Goal: Information Seeking & Learning: Check status

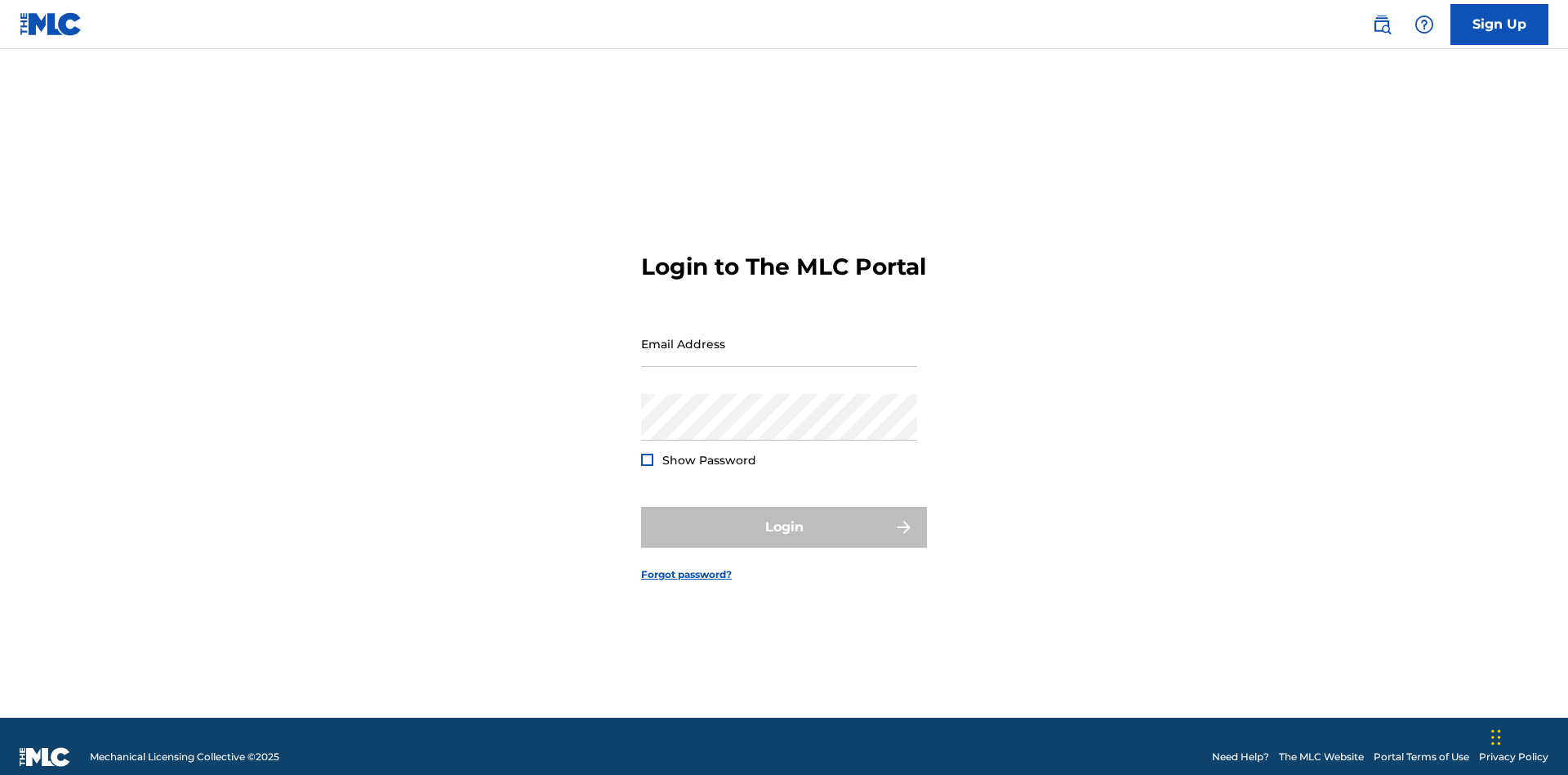
scroll to position [21, 0]
click at [780, 336] on input "Email Address" at bounding box center [779, 343] width 276 height 46
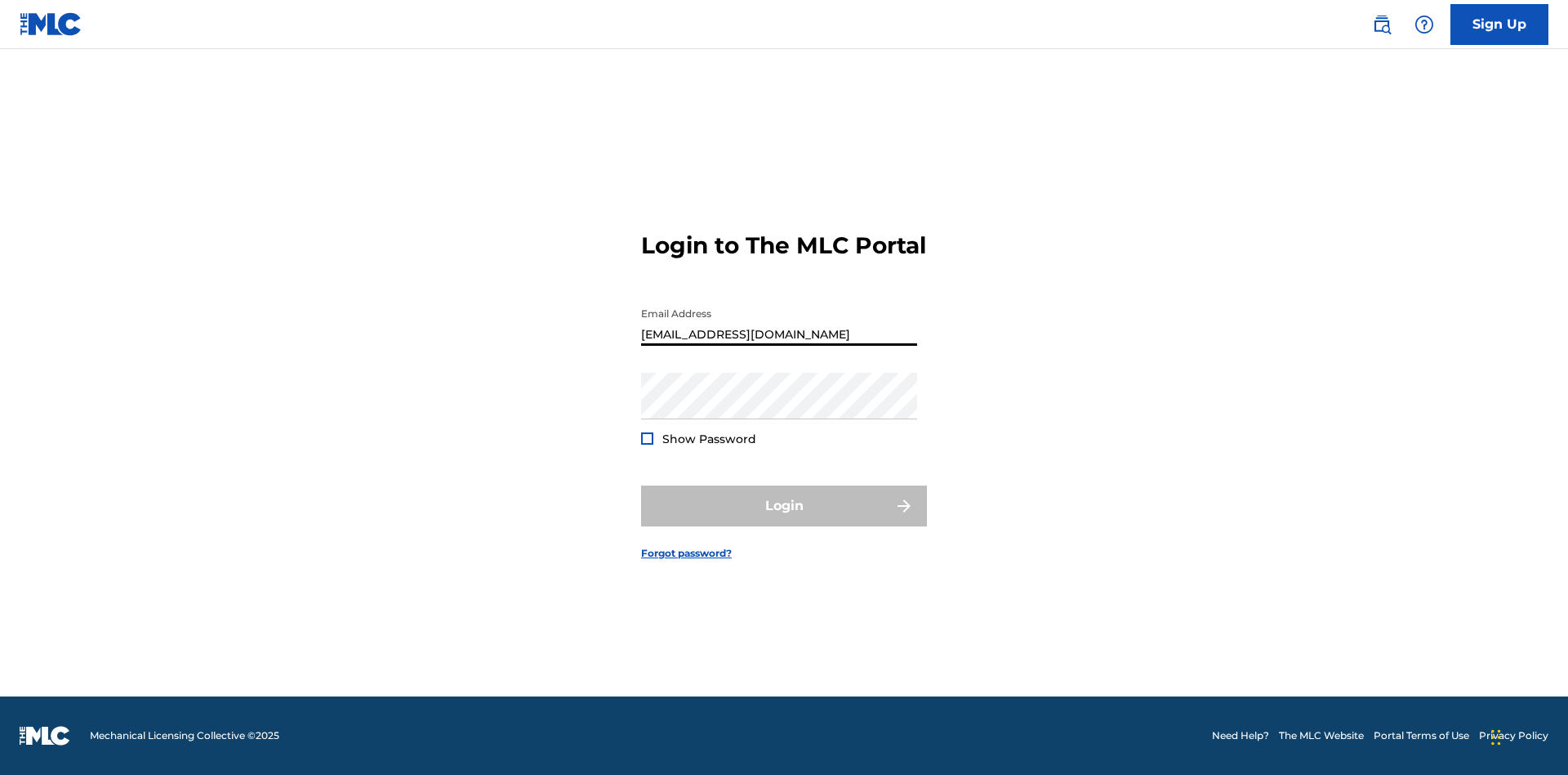
type input "[EMAIL_ADDRESS][DOMAIN_NAME]"
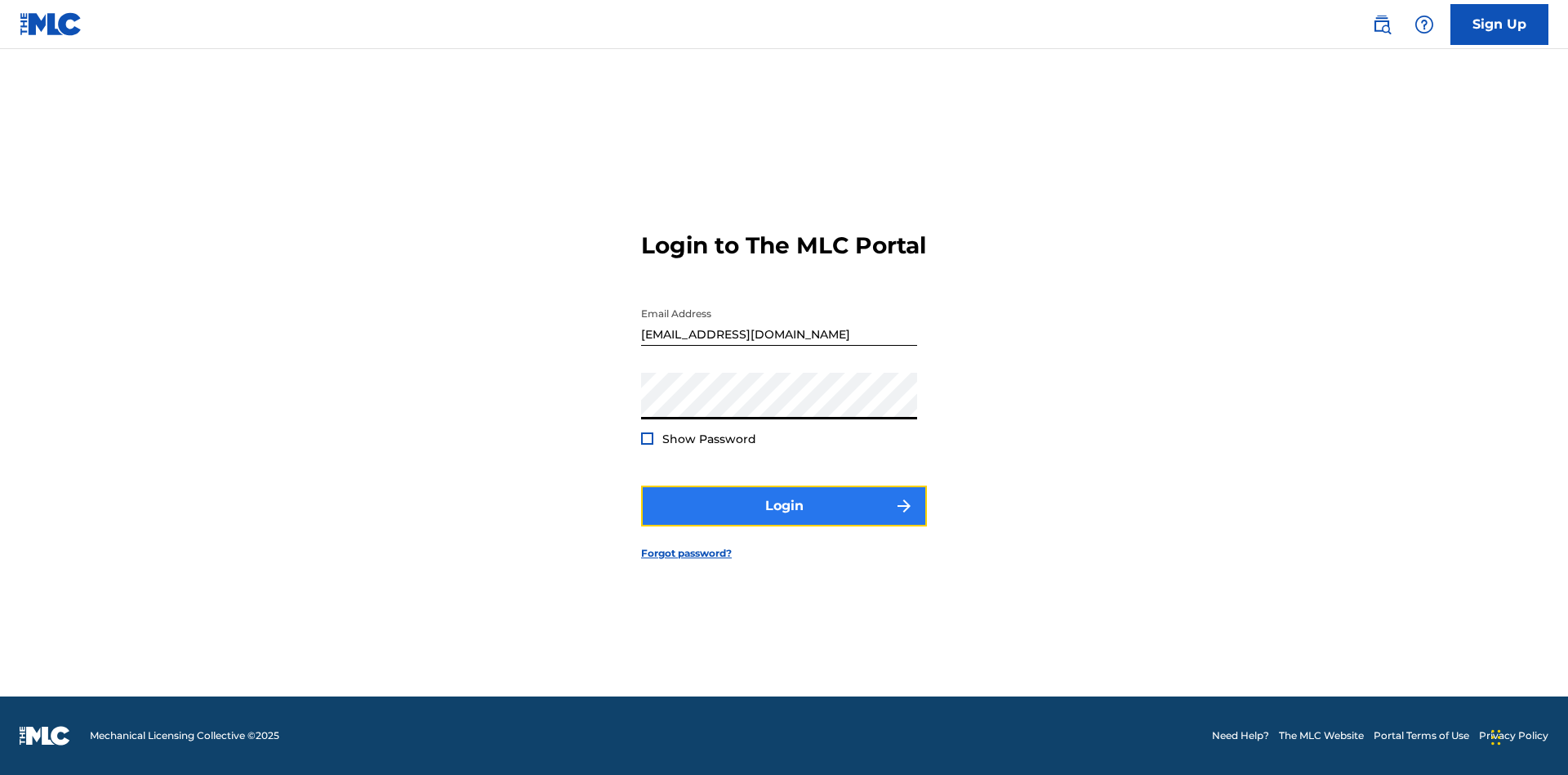
click at [784, 520] on button "Login" at bounding box center [784, 505] width 286 height 41
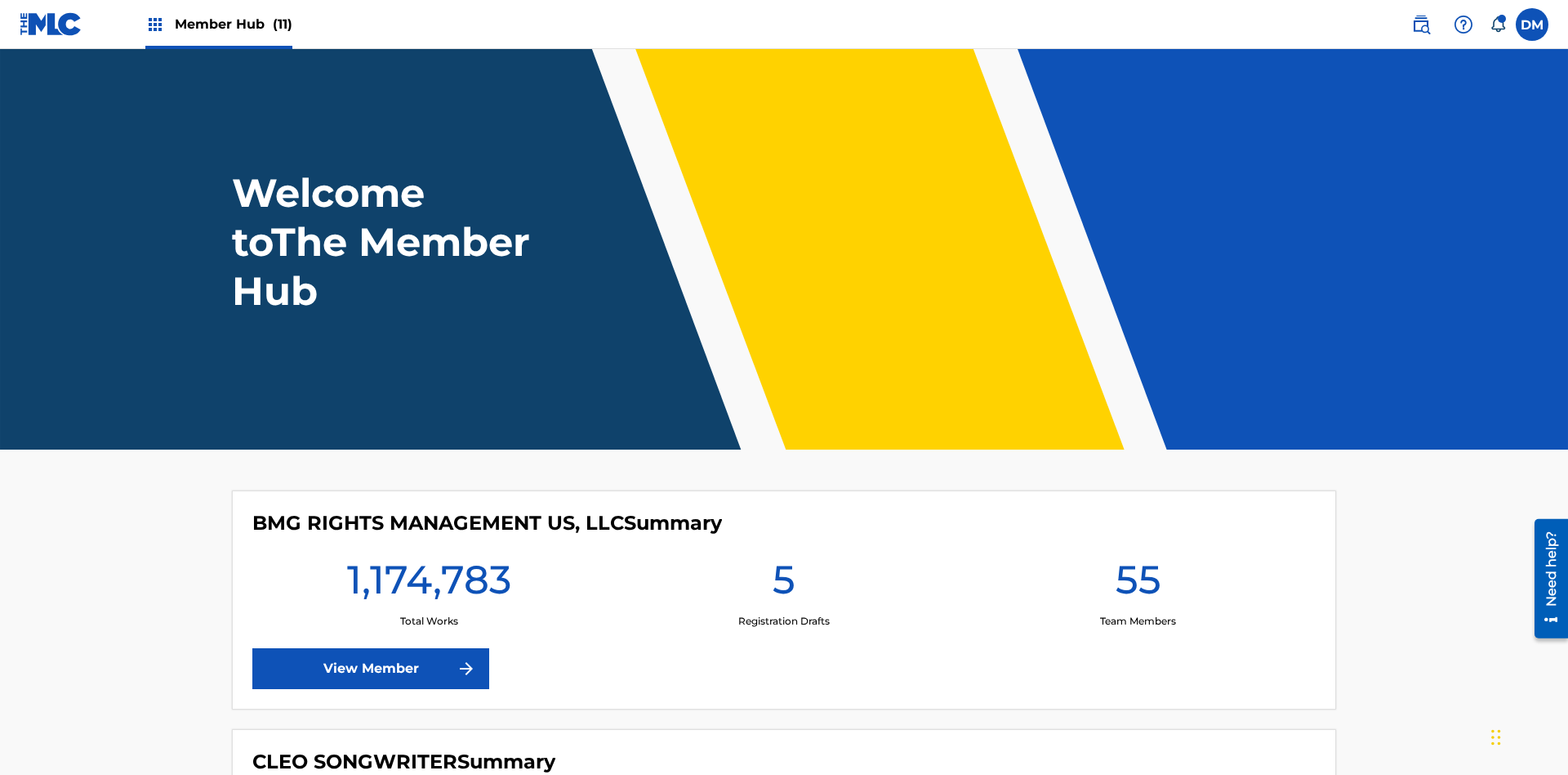
click at [233, 24] on span "Member Hub (11)" at bounding box center [233, 24] width 118 height 19
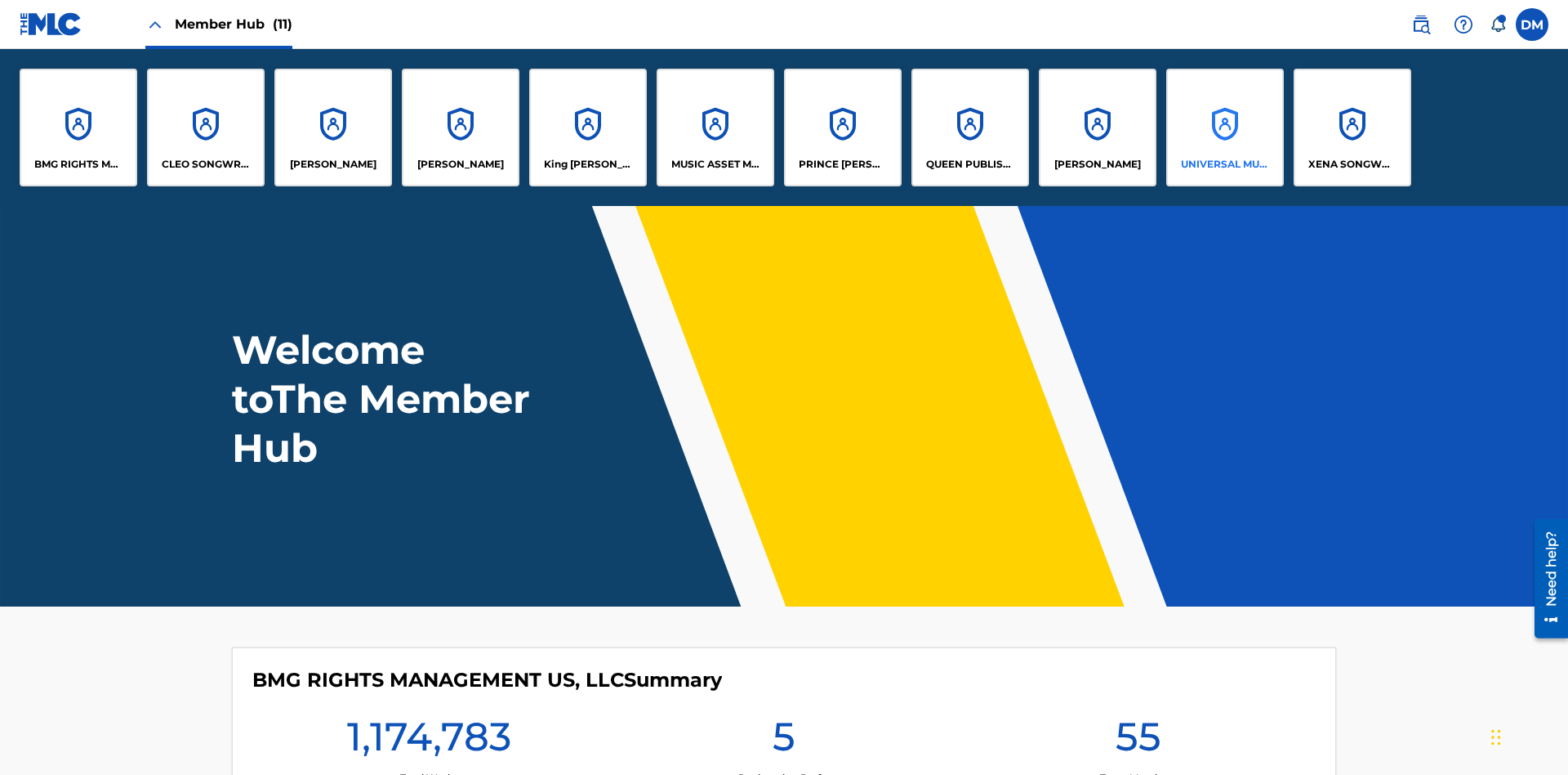
click at [1224, 164] on p "UNIVERSAL MUSIC PUB GROUP" at bounding box center [1225, 164] width 89 height 15
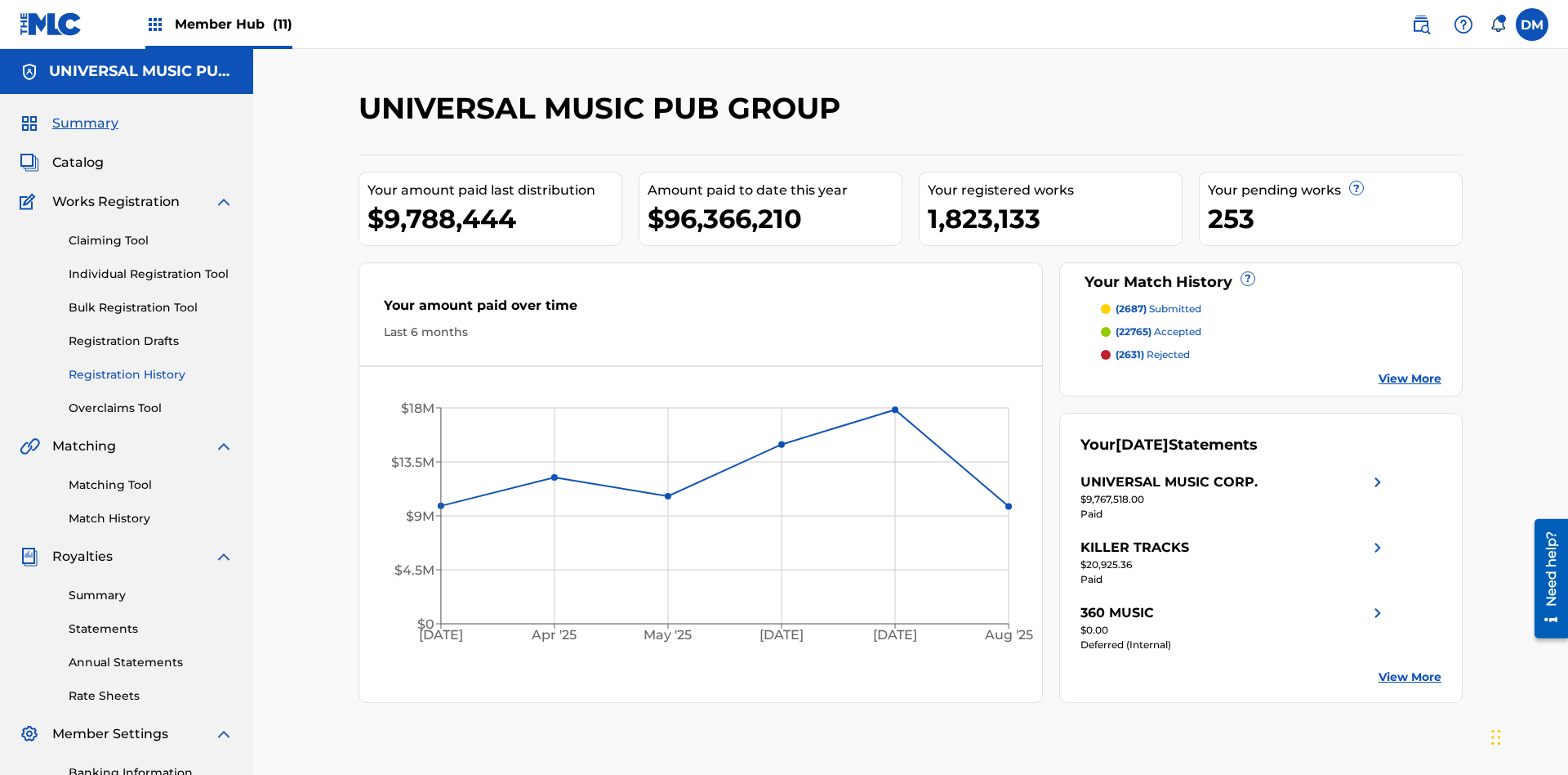
click at [151, 366] on link "Registration History" at bounding box center [150, 374] width 165 height 17
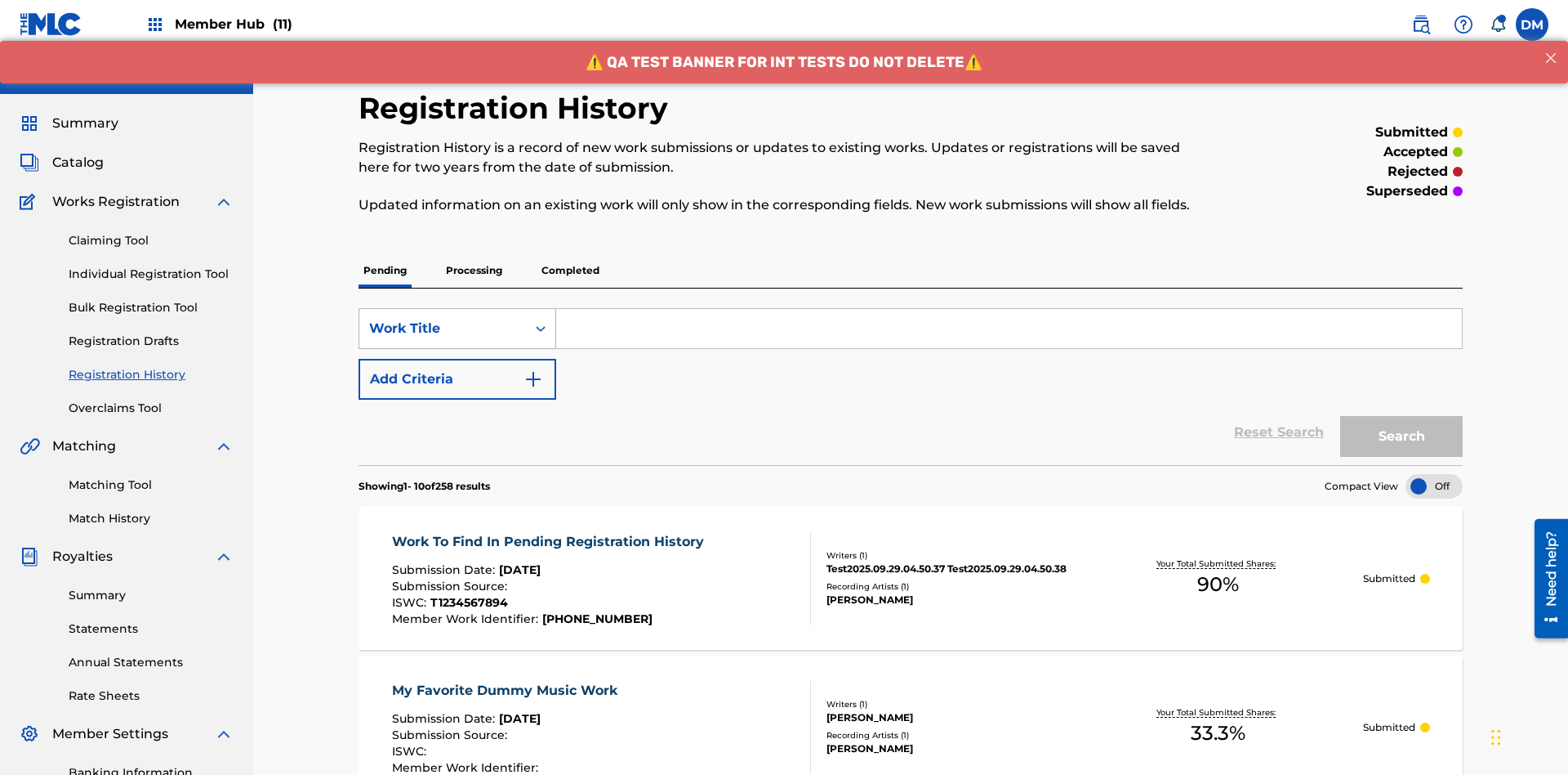
click at [443, 318] on div "Work Title" at bounding box center [443, 328] width 147 height 20
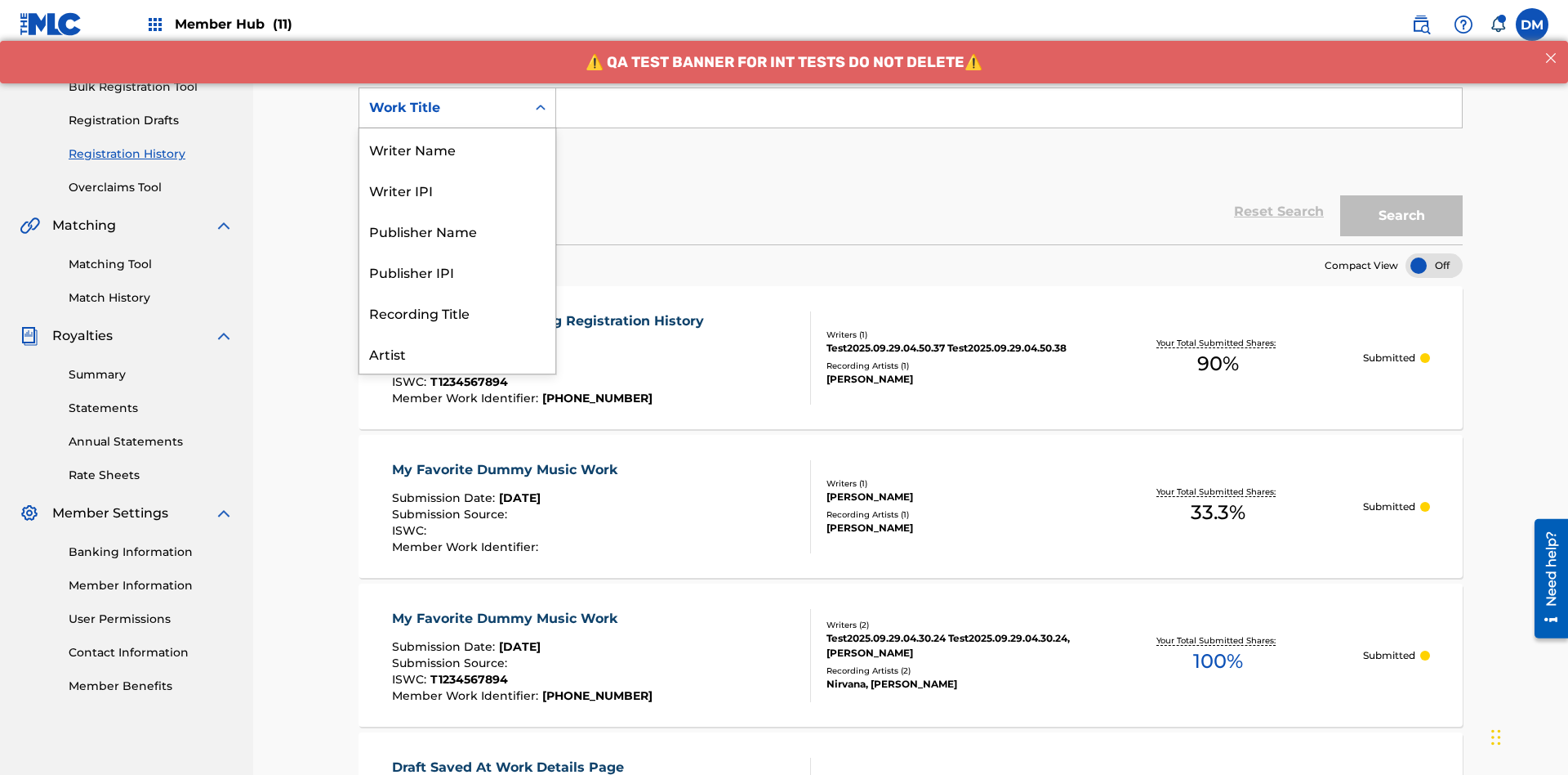
scroll to position [82, 0]
click at [457, 312] on div "ISRC" at bounding box center [457, 311] width 196 height 41
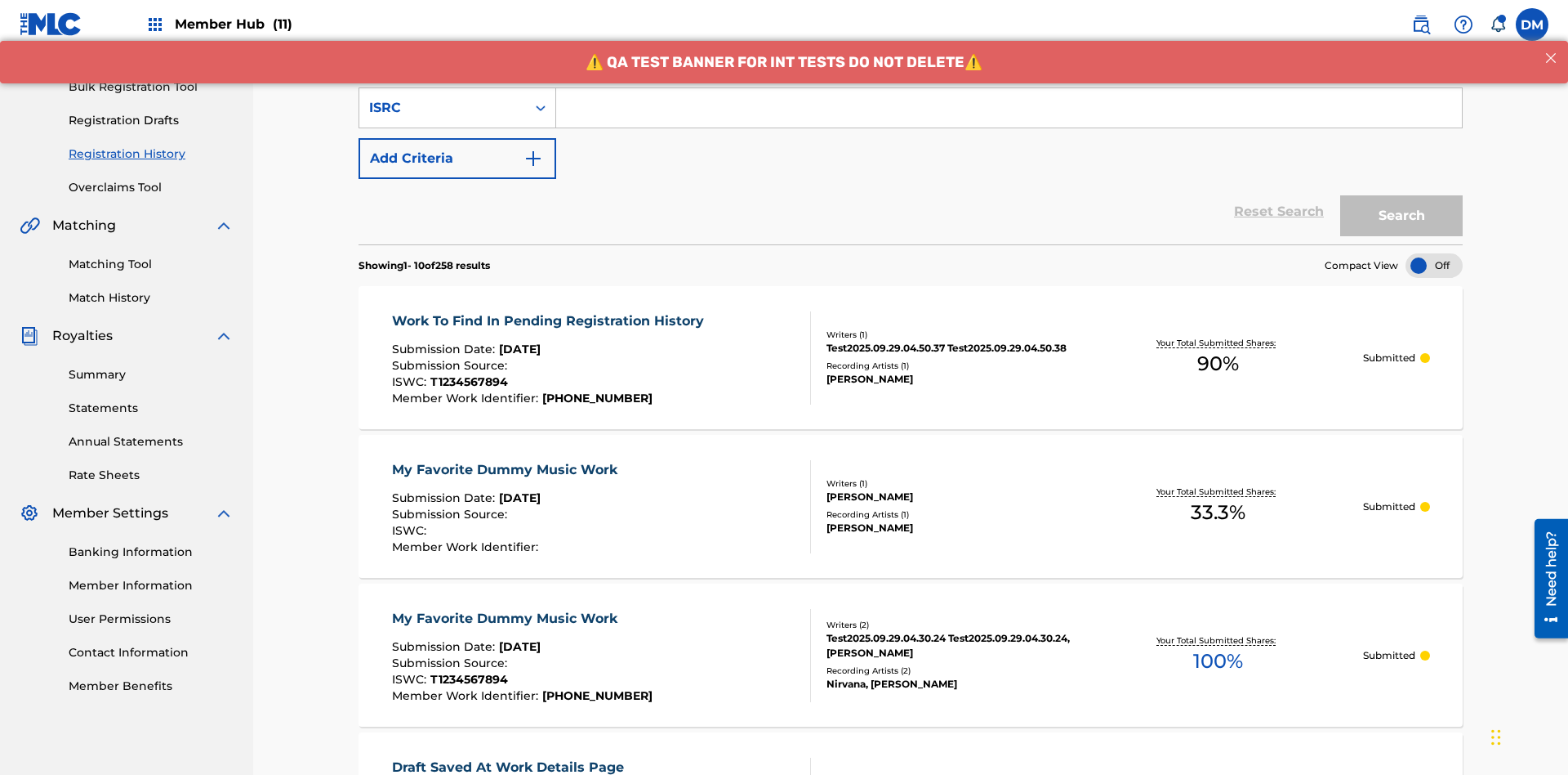
click at [1009, 118] on input "Search Form" at bounding box center [1009, 108] width 906 height 40
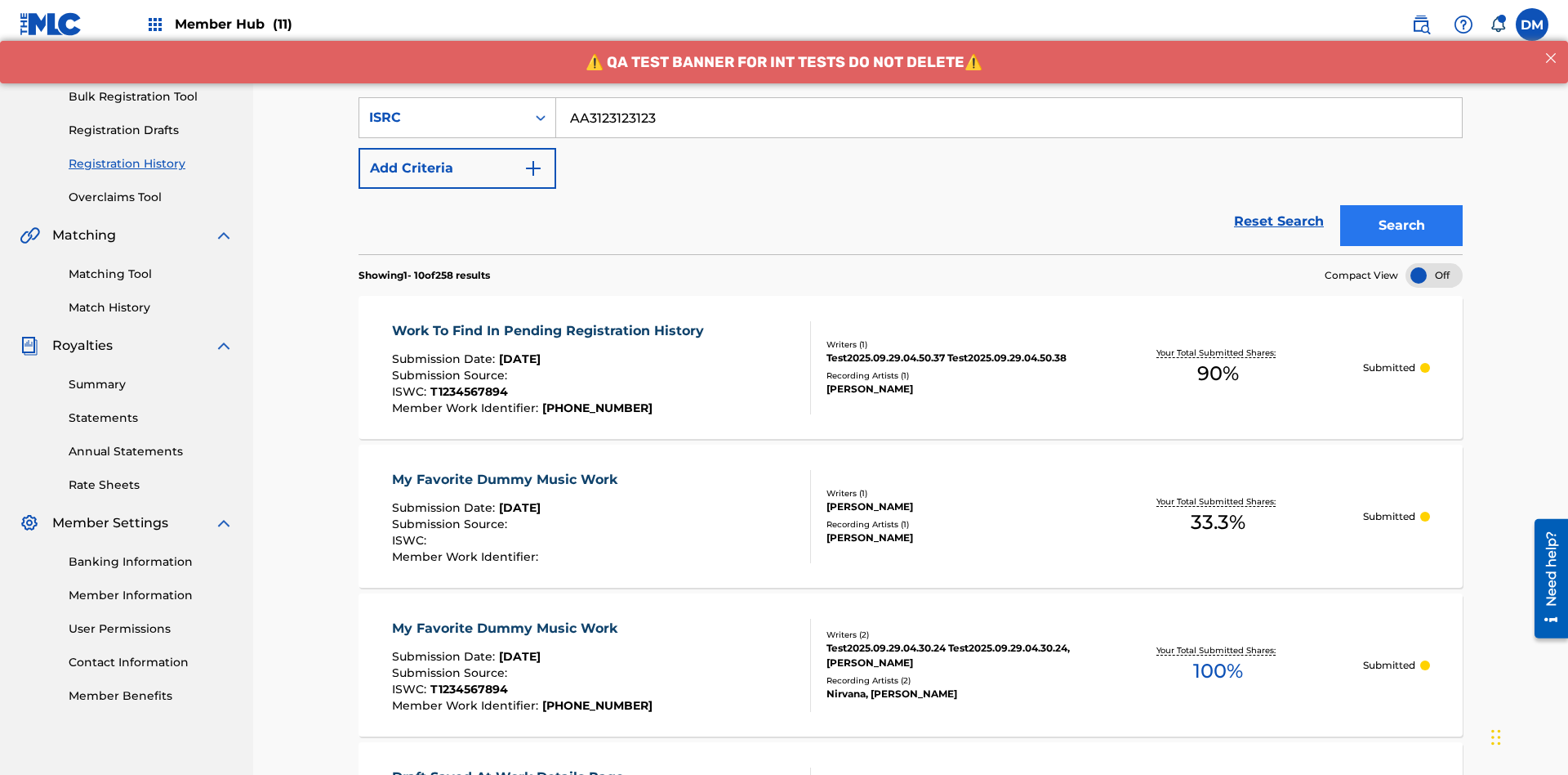
type input "AA3123123123"
click at [1402, 205] on button "Search" at bounding box center [1402, 224] width 123 height 41
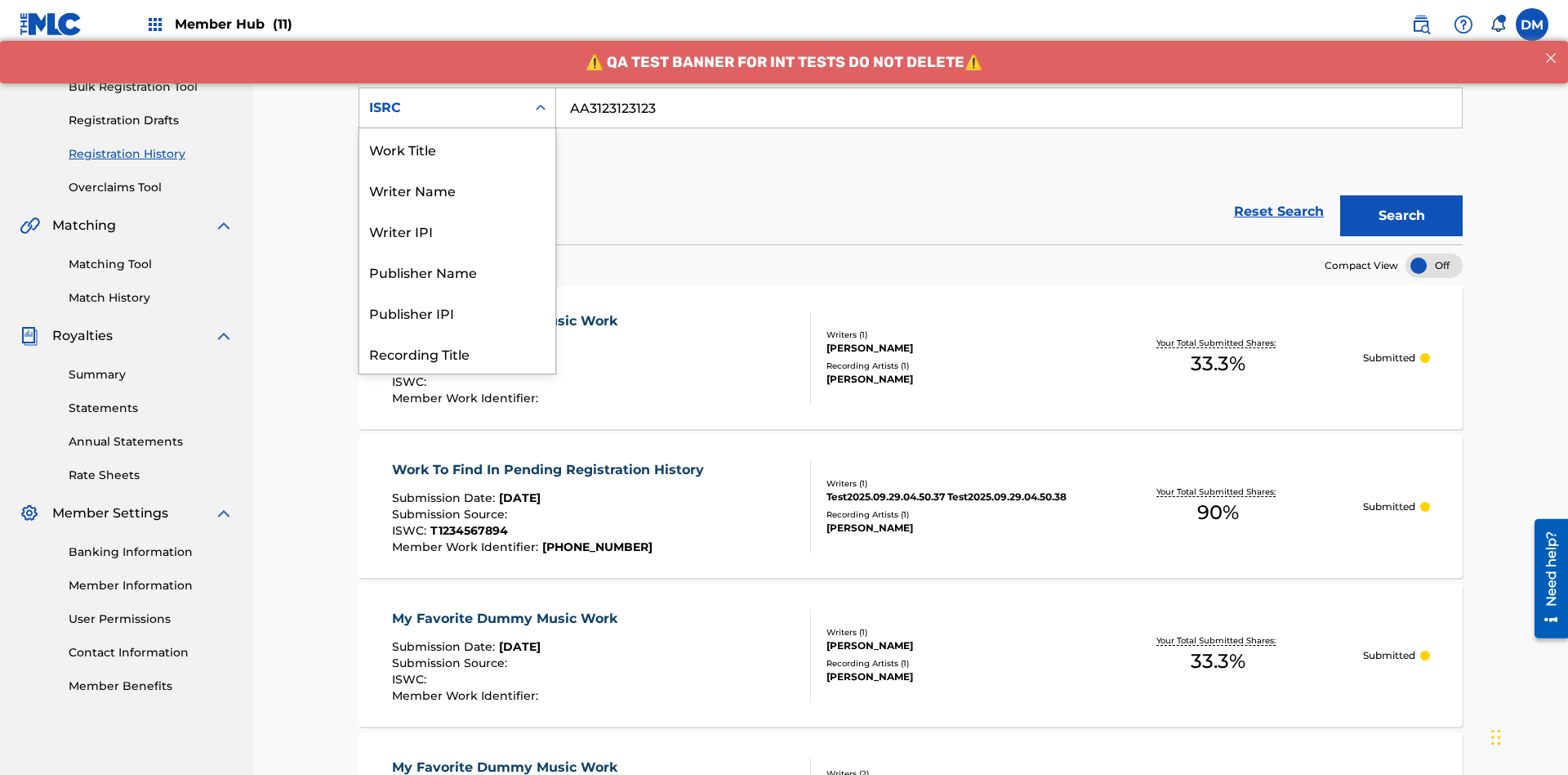
scroll to position [82, 0]
click at [457, 271] on div "Recording Title" at bounding box center [457, 271] width 196 height 41
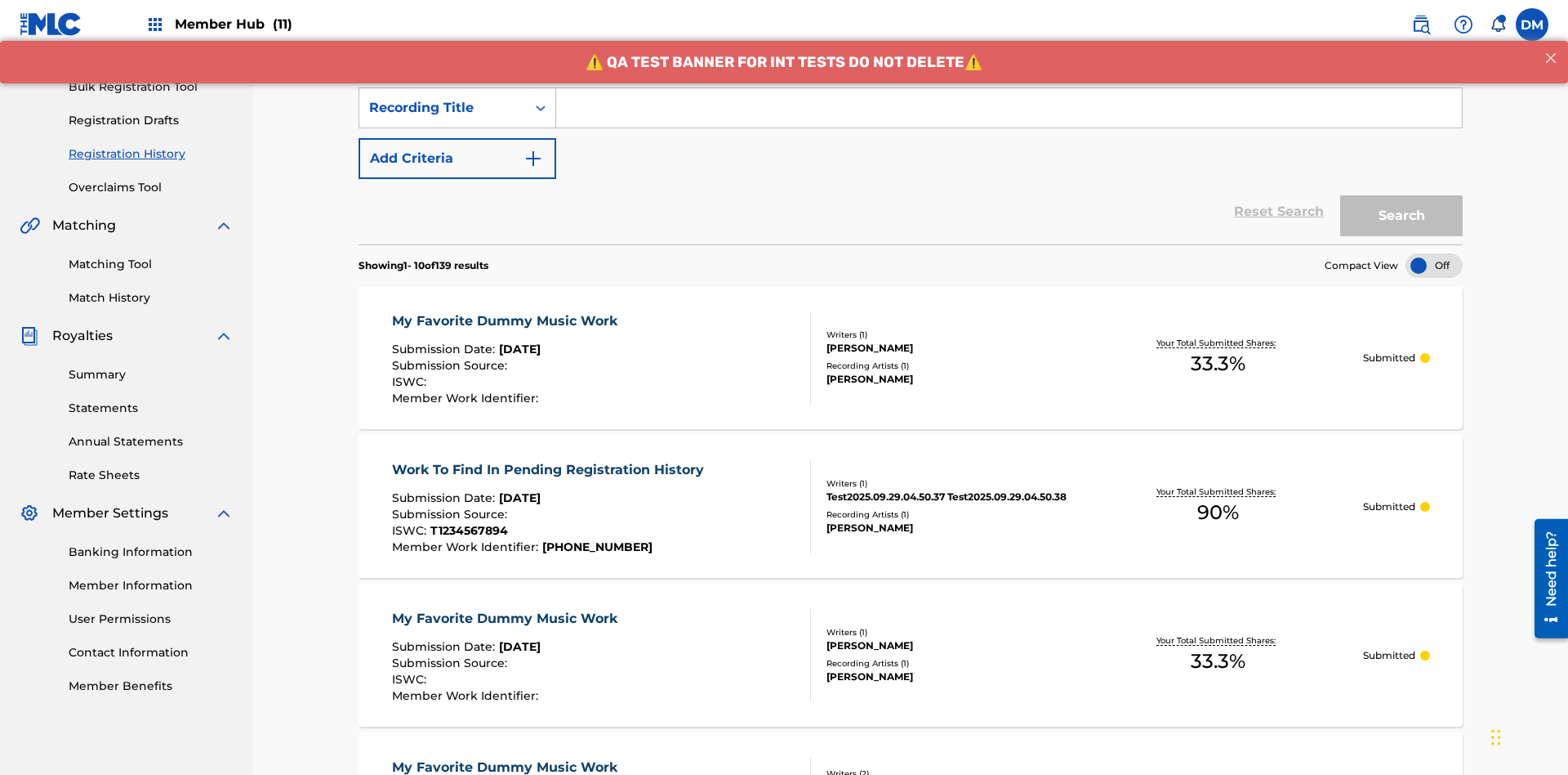
click at [1009, 118] on input "Search Form" at bounding box center [1009, 108] width 906 height 40
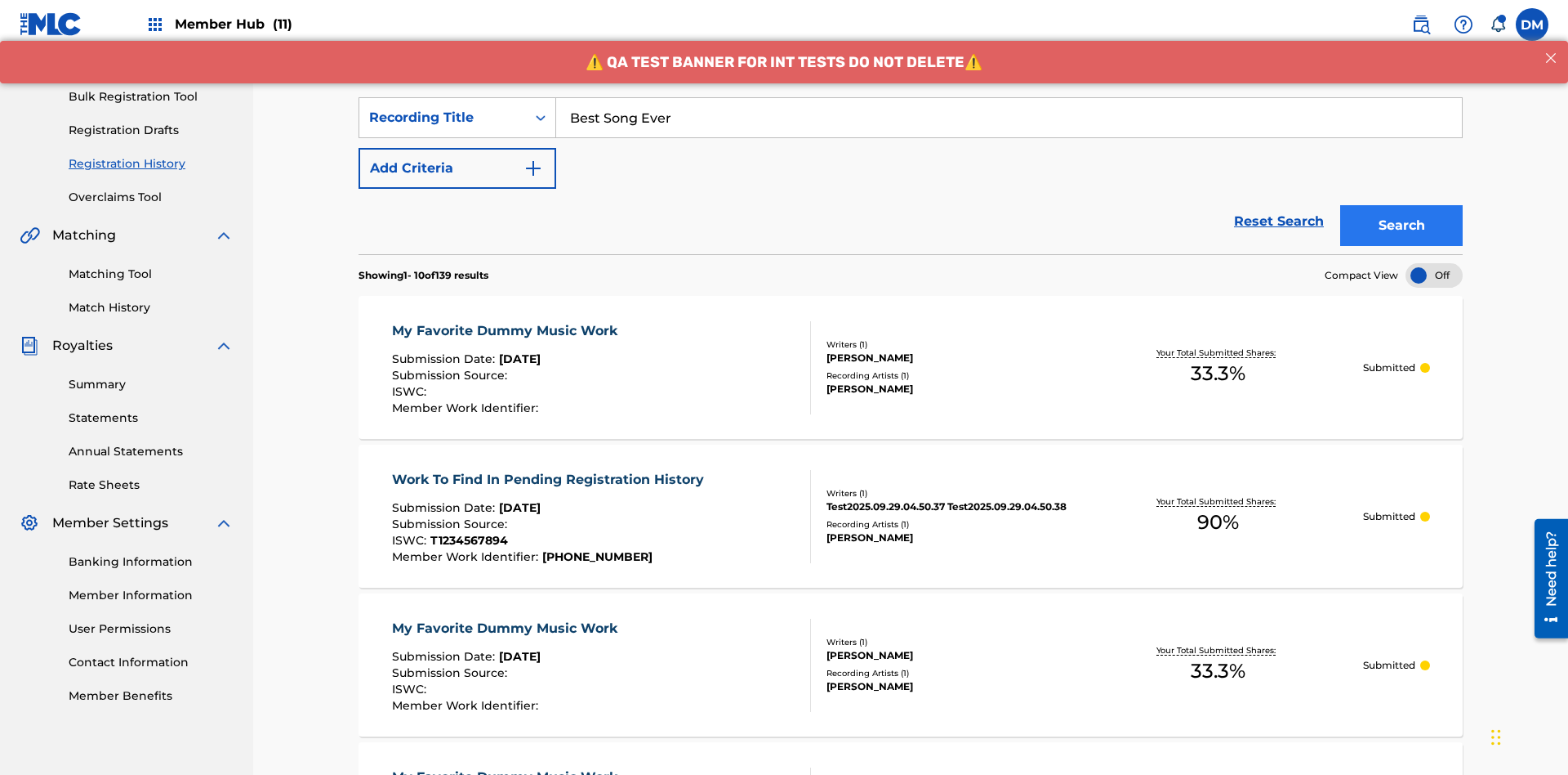
type input "Best Song Ever"
click at [1402, 205] on button "Search" at bounding box center [1402, 224] width 123 height 41
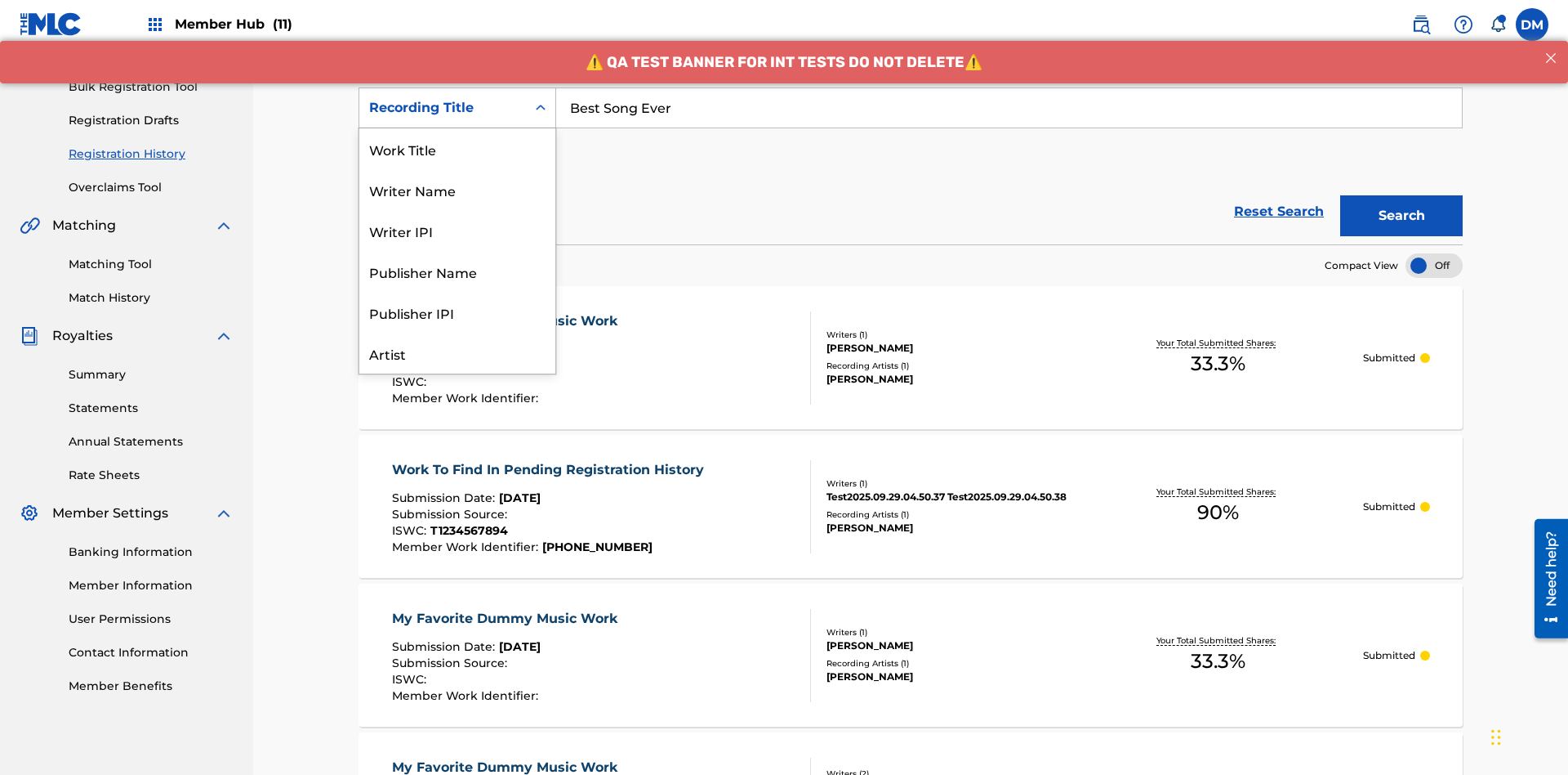
scroll to position [82, 0]
click at [457, 87] on div "Work Title" at bounding box center [457, 66] width 196 height 41
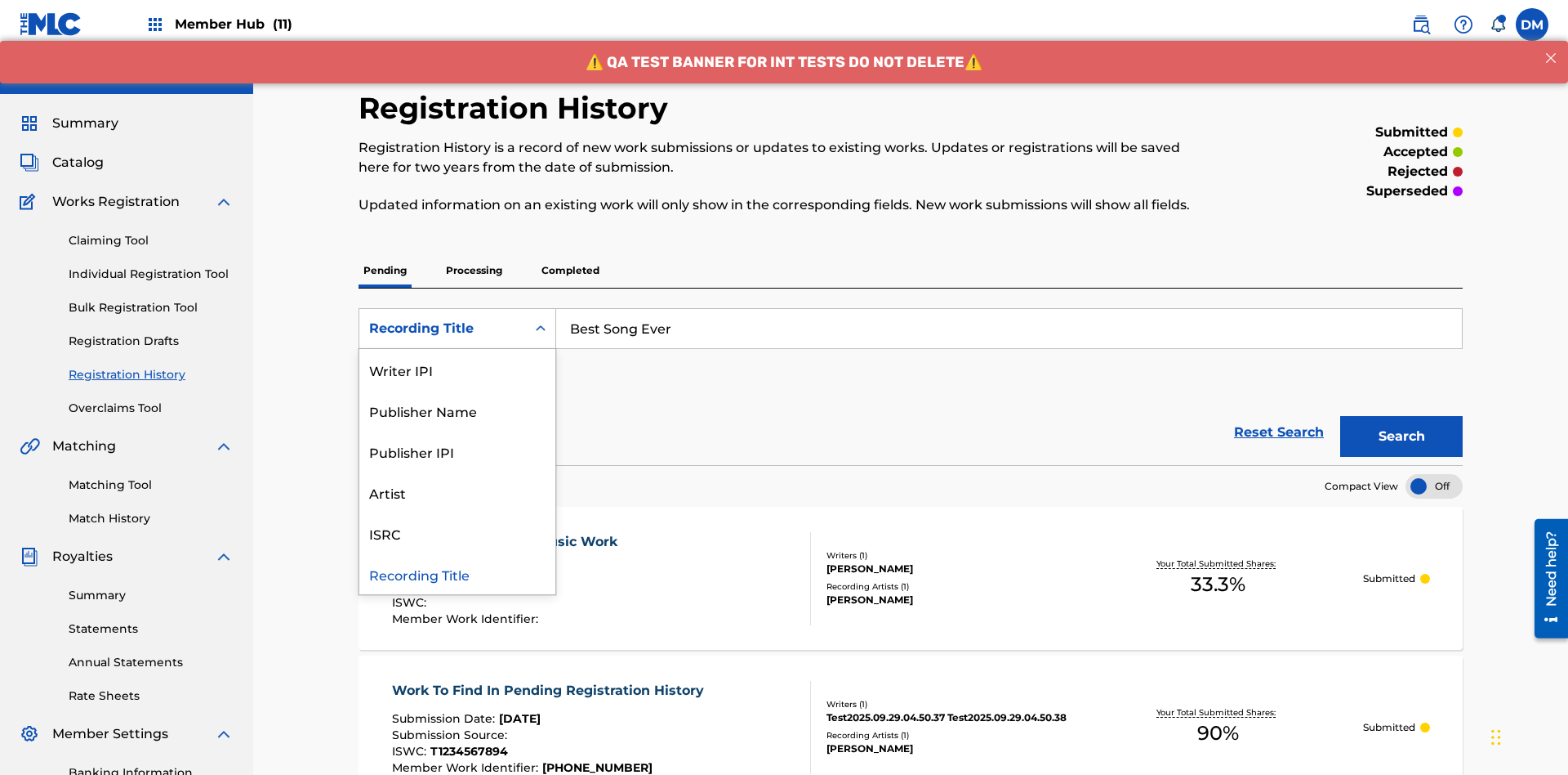
scroll to position [211, 0]
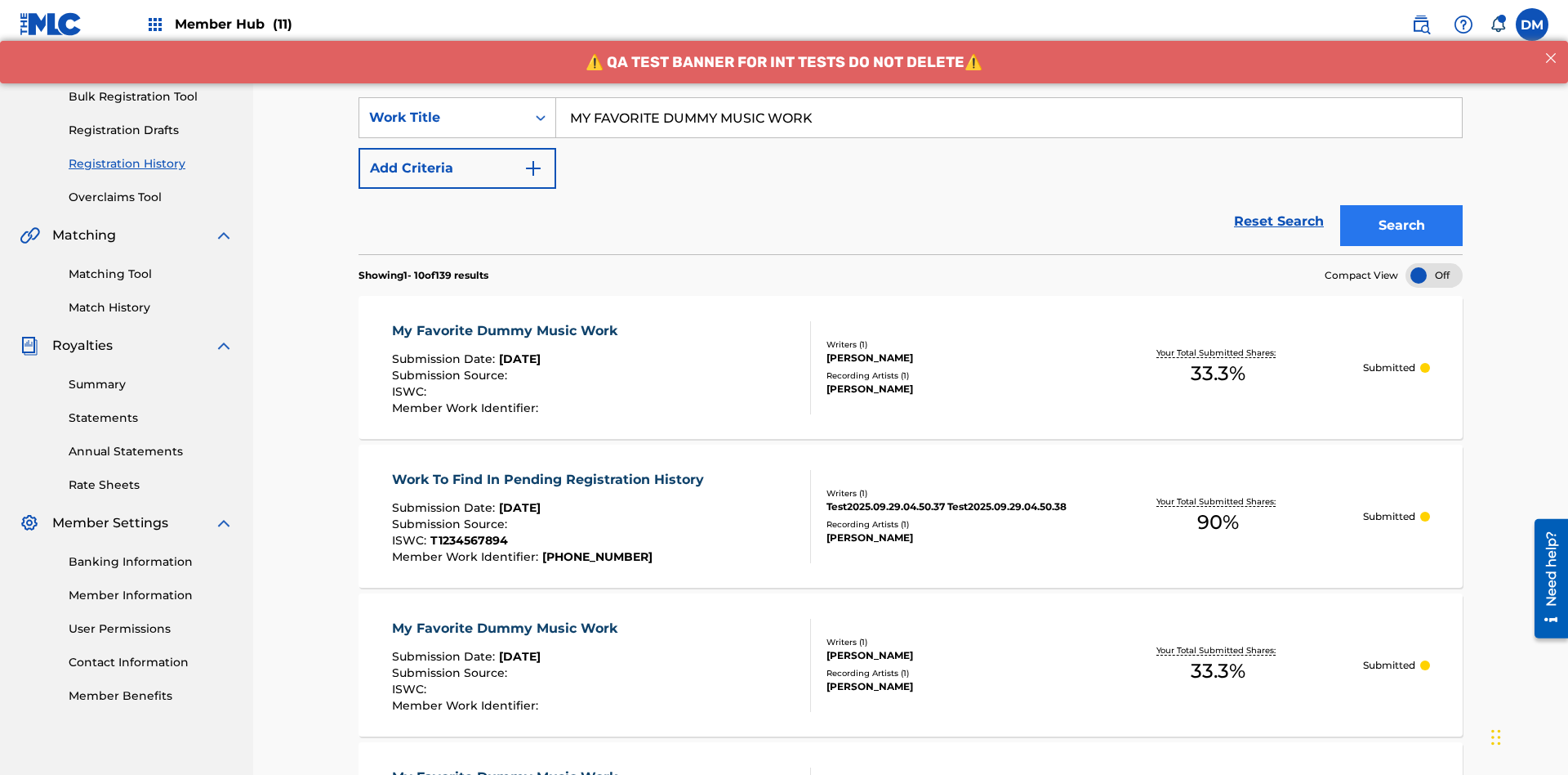
type input "MY FAVORITE DUMMY MUSIC WORK"
click at [1402, 205] on button "Search" at bounding box center [1402, 224] width 123 height 41
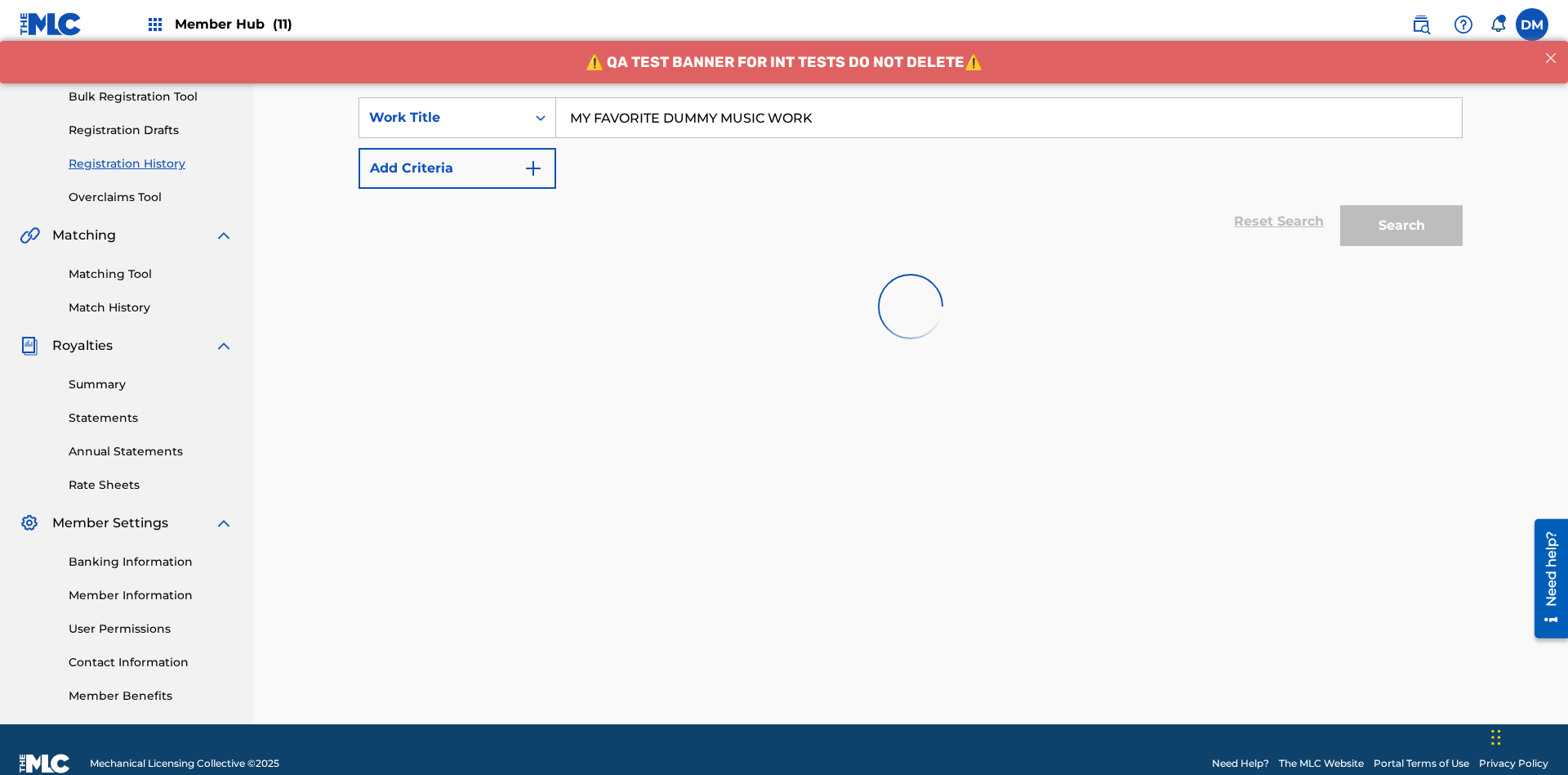
scroll to position [238, 0]
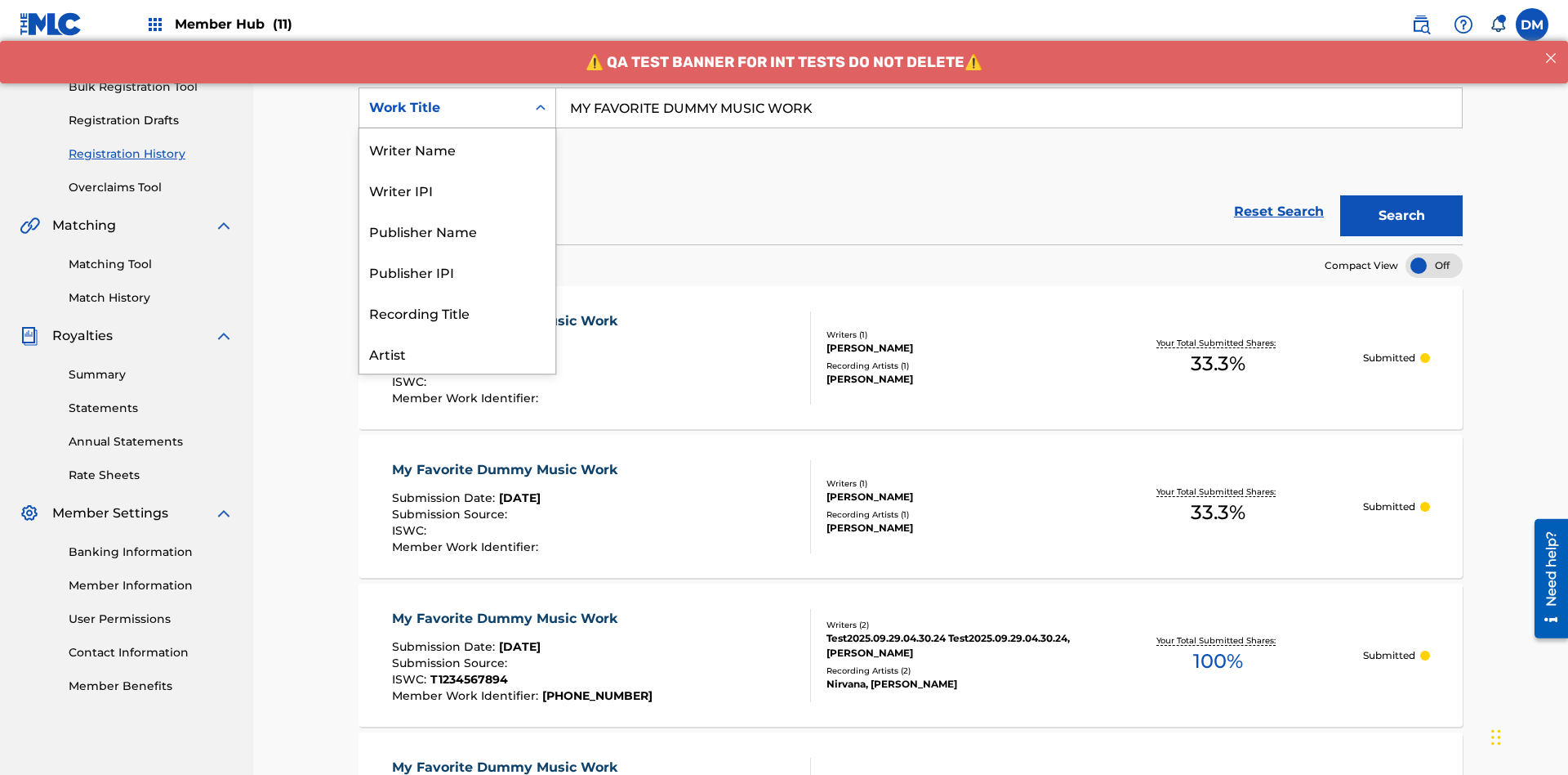
scroll to position [82, 0]
click at [457, 87] on div "Writer Name" at bounding box center [457, 66] width 196 height 41
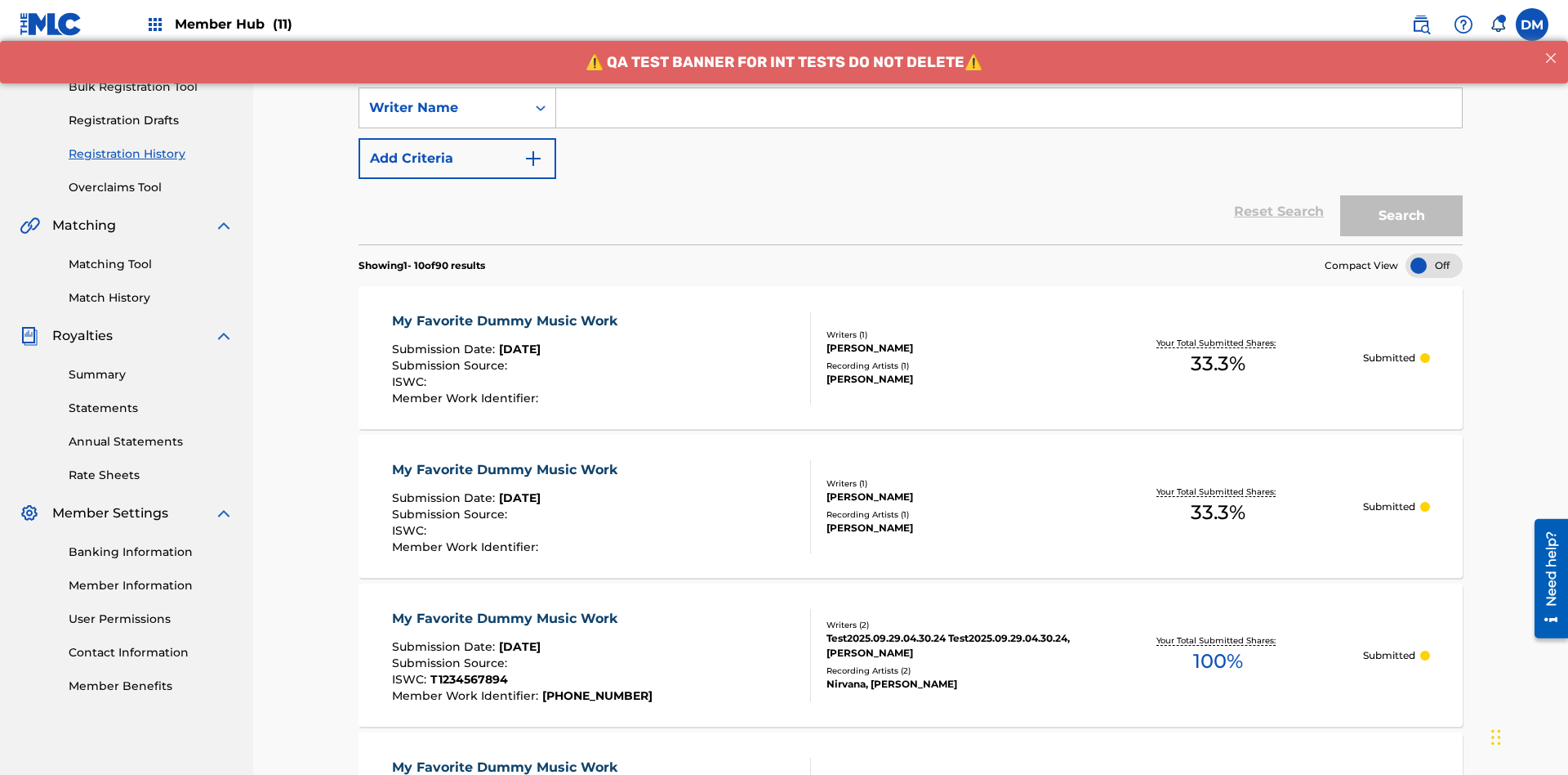
scroll to position [0, 0]
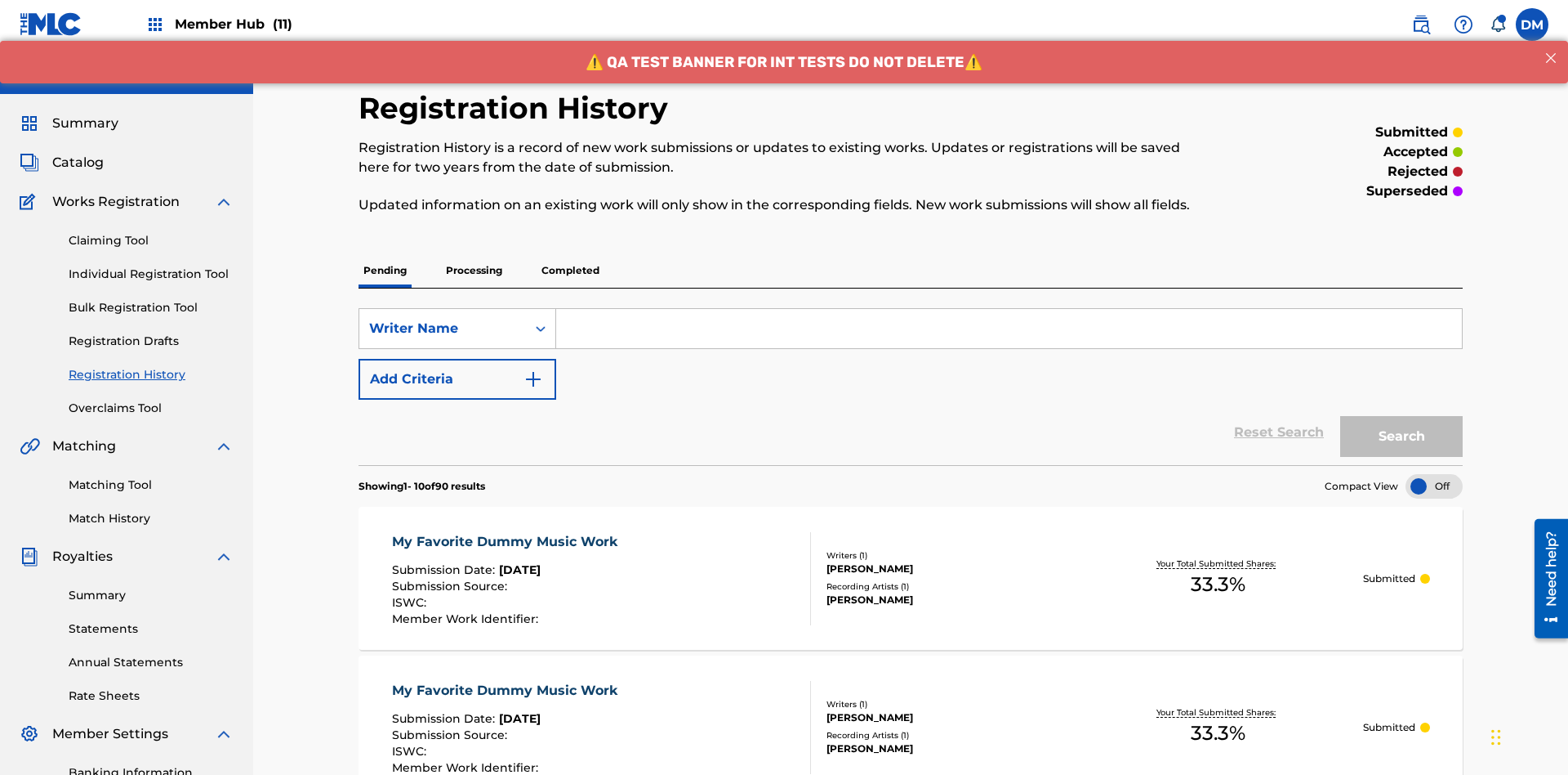
click at [1009, 308] on input "Search Form" at bounding box center [1009, 328] width 906 height 40
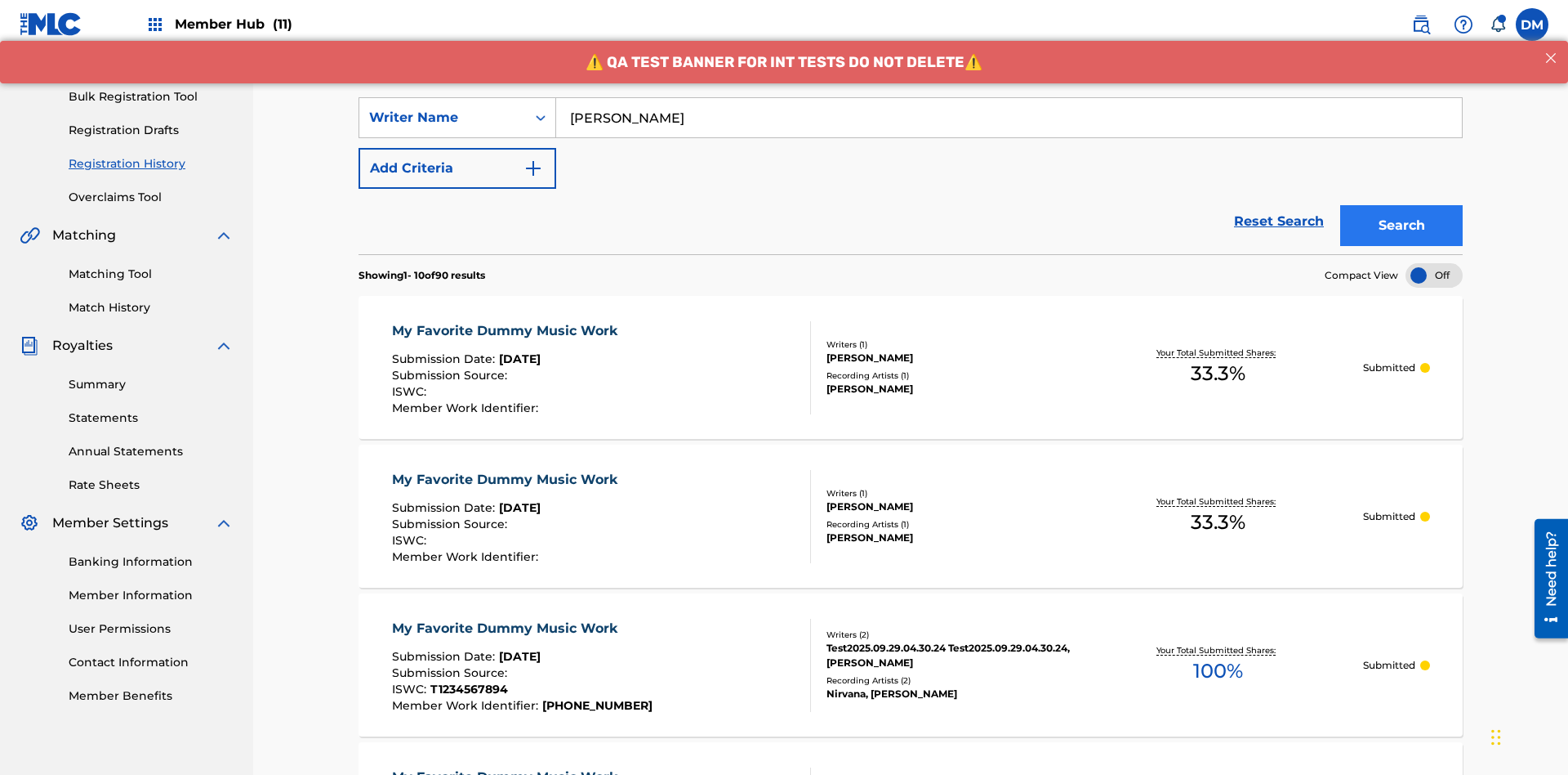
type input "[PERSON_NAME]"
click at [1402, 205] on button "Search" at bounding box center [1402, 224] width 123 height 41
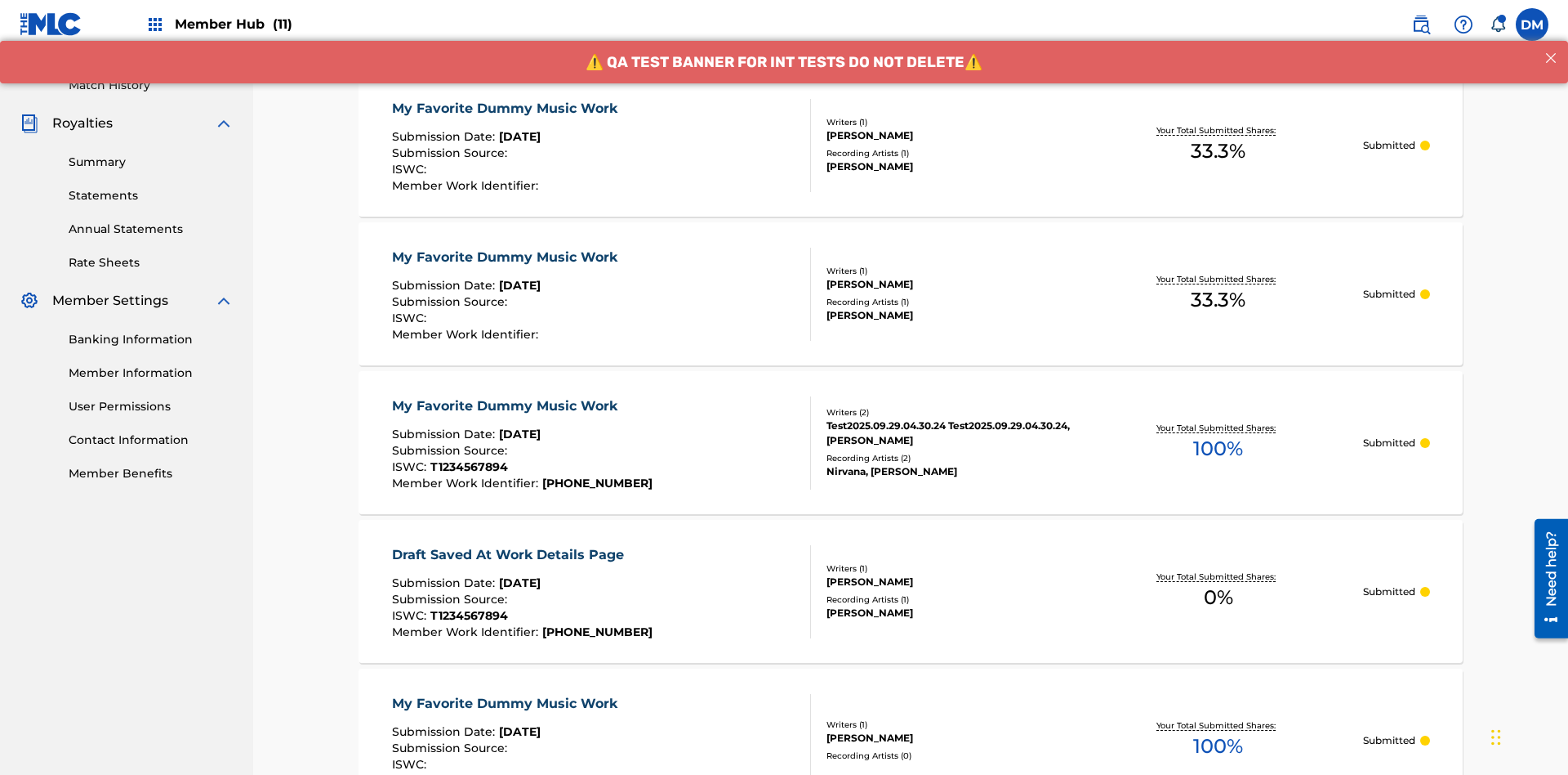
scroll to position [220, 0]
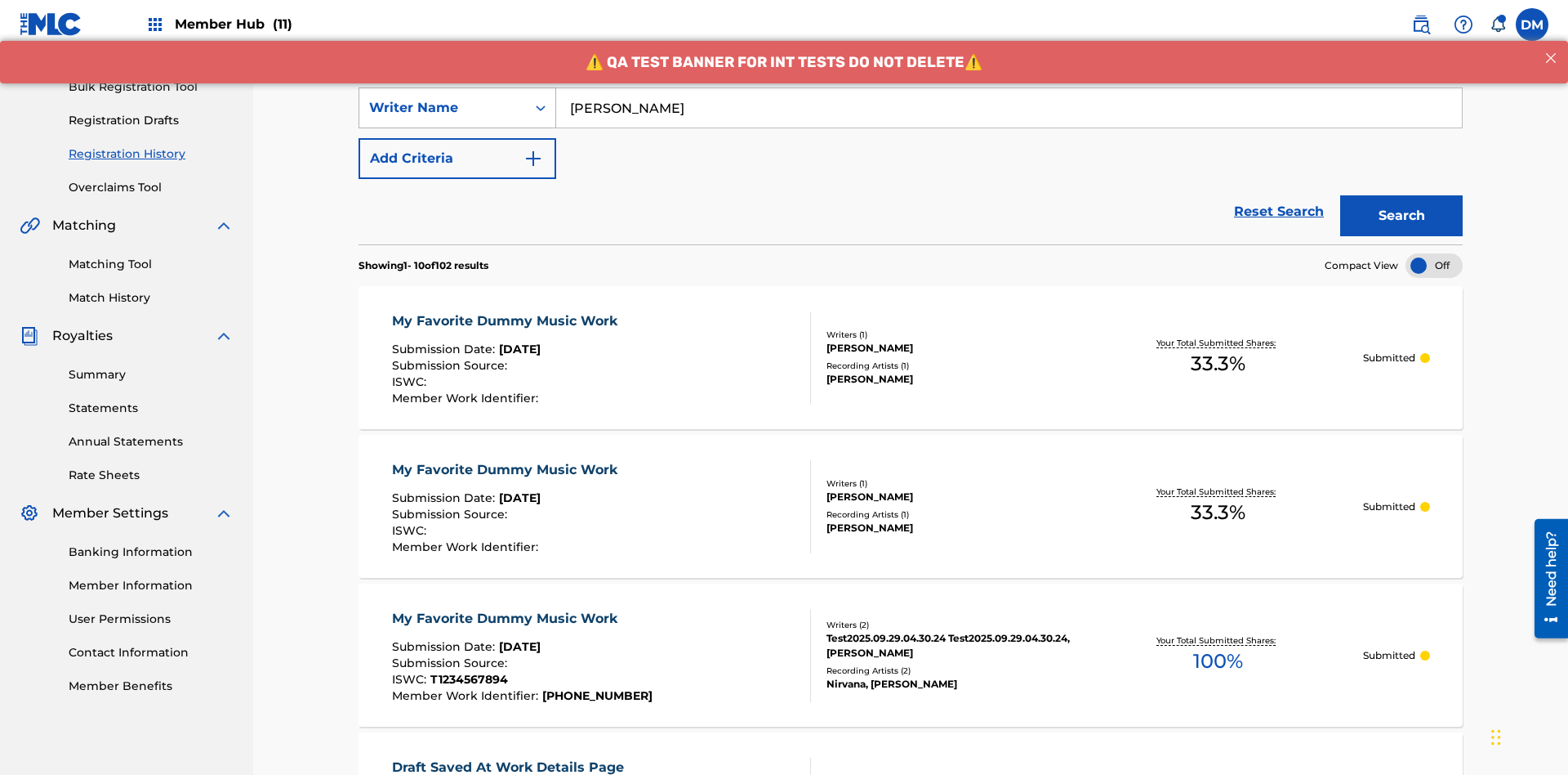
click at [443, 108] on div "Writer Name" at bounding box center [443, 108] width 147 height 20
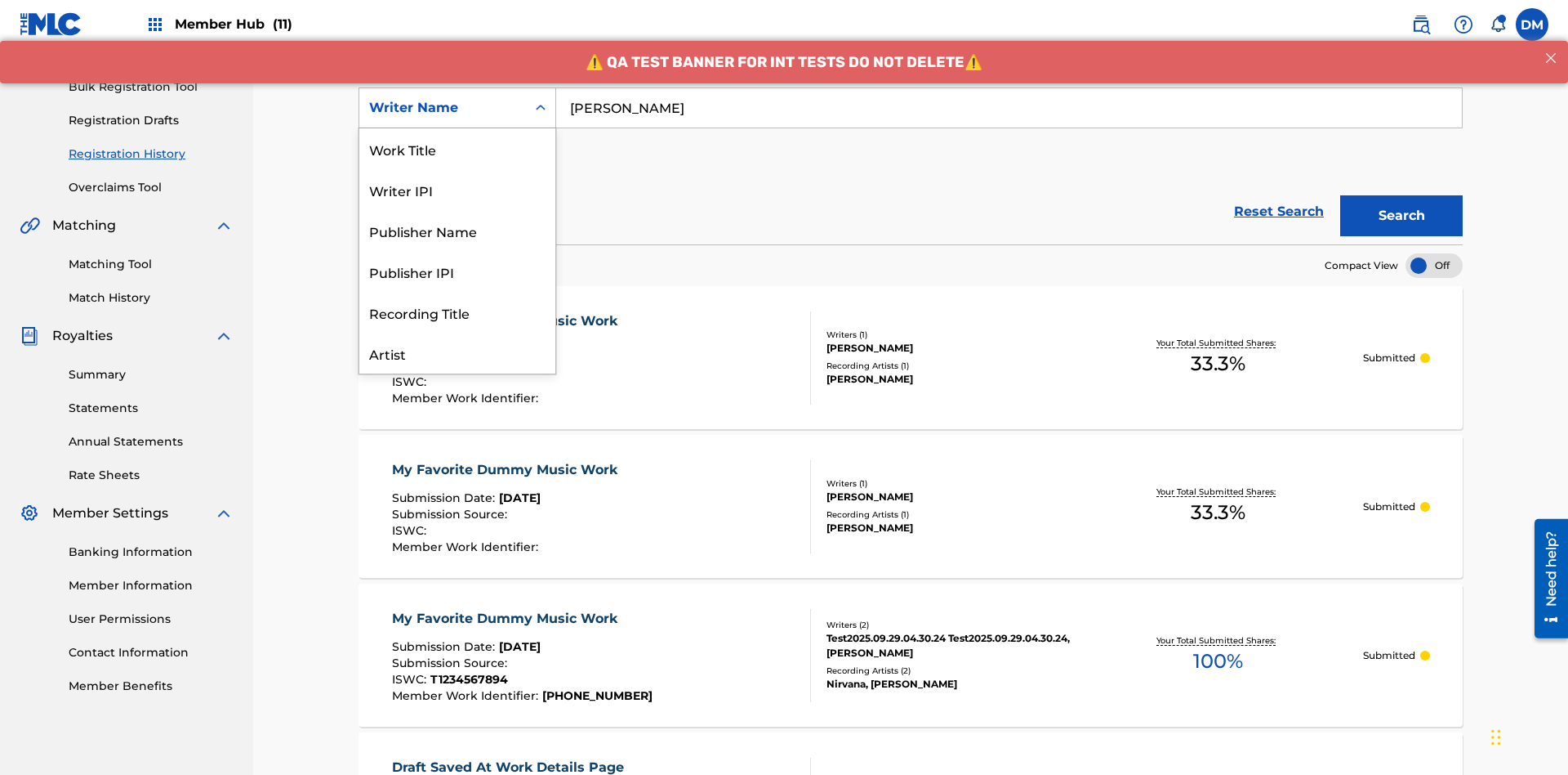
scroll to position [82, 0]
click at [457, 129] on div "Writer IPI" at bounding box center [457, 107] width 196 height 41
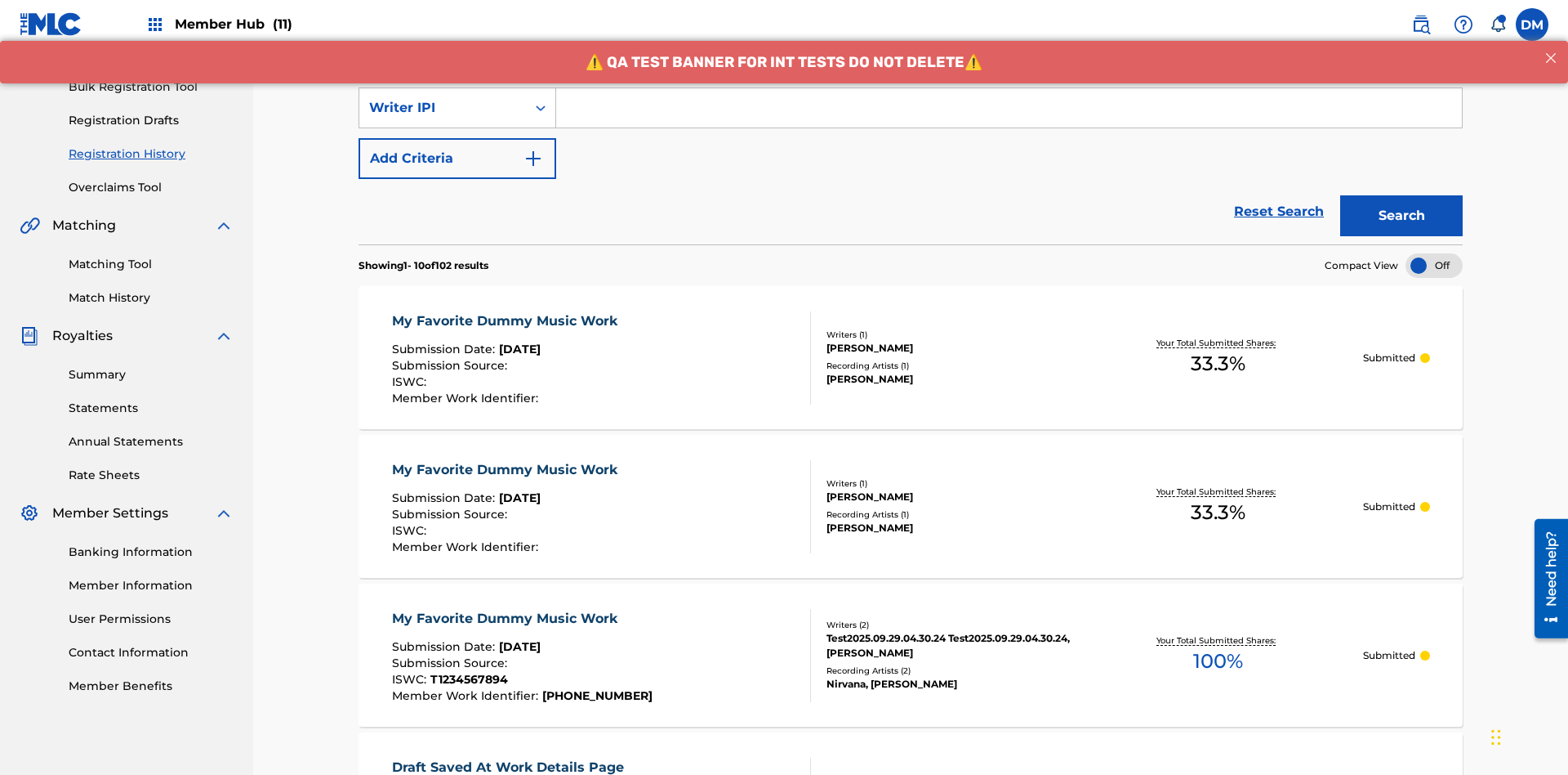
scroll to position [0, 0]
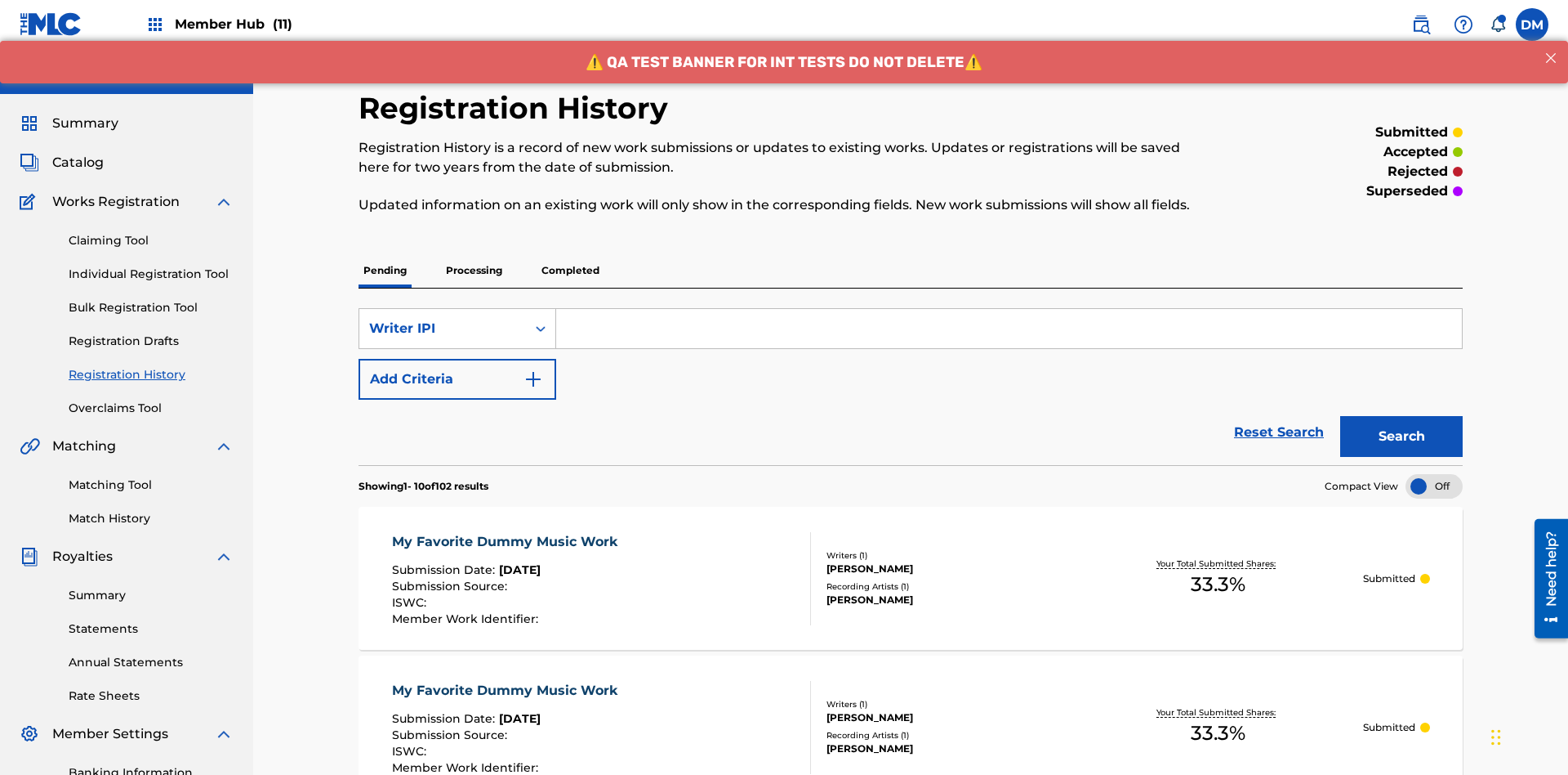
click at [1009, 308] on input "Search Form" at bounding box center [1009, 328] width 906 height 40
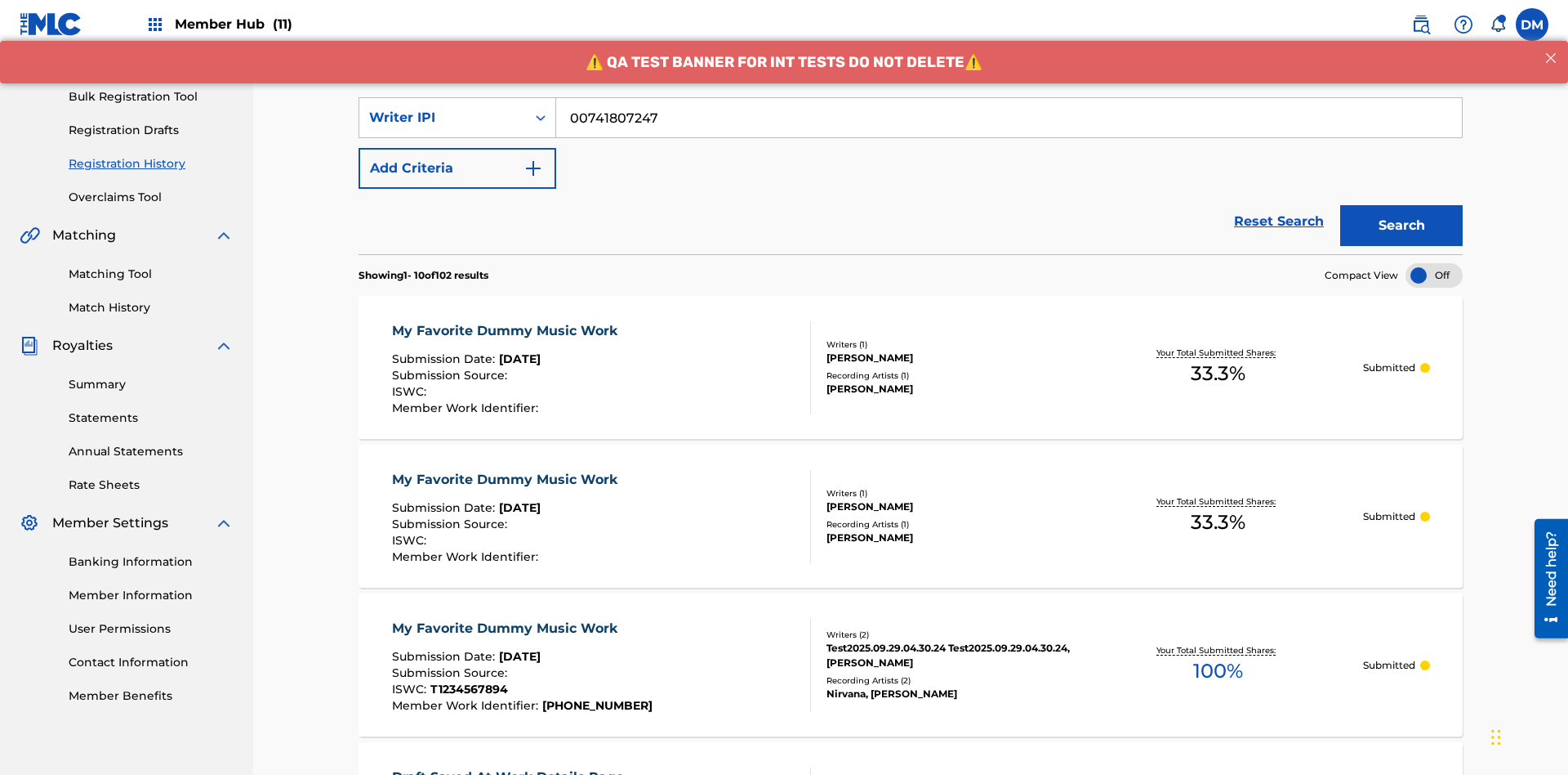
scroll to position [238, 0]
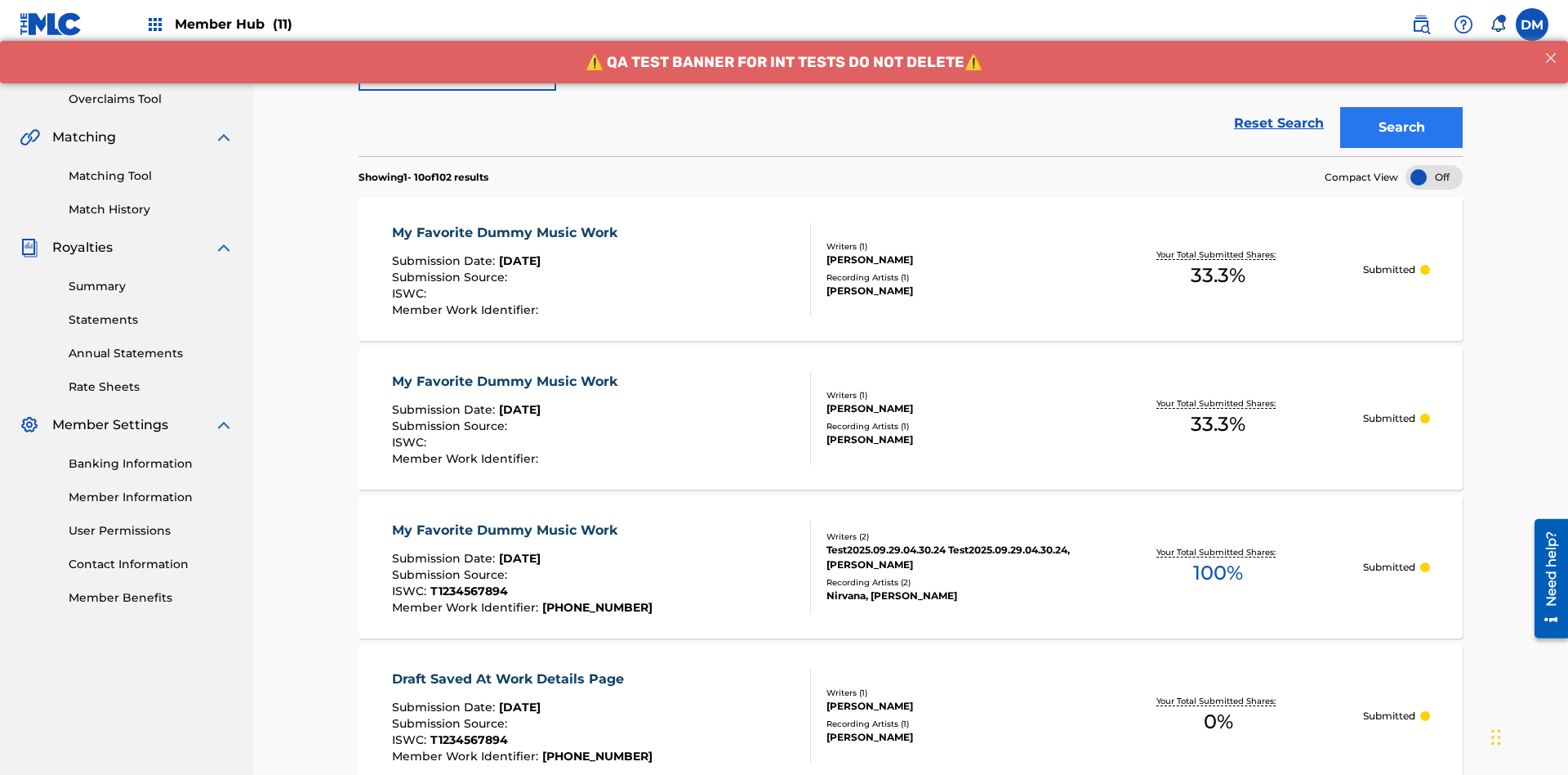
type input "00741807247"
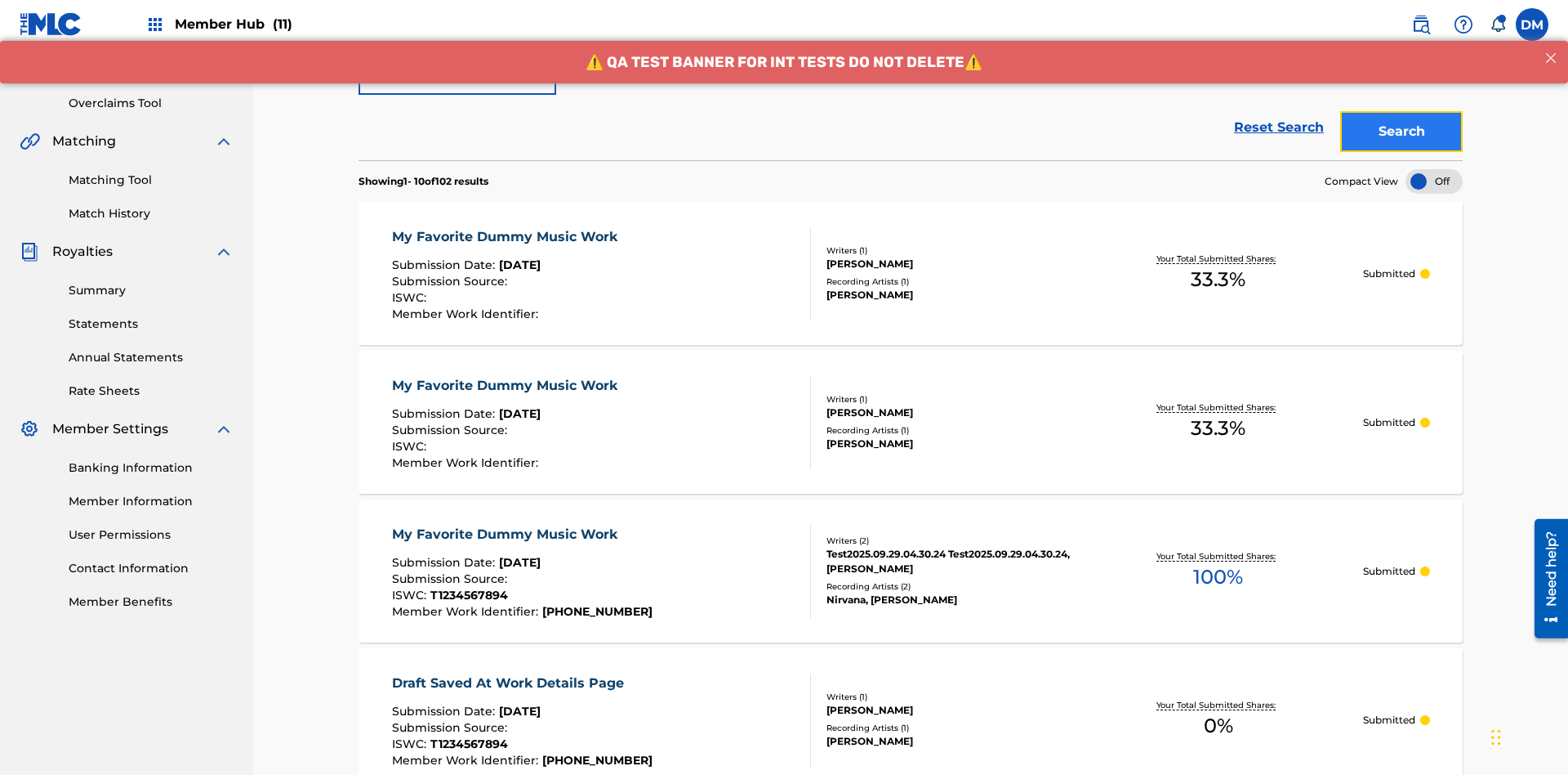
click at [1402, 119] on button "Search" at bounding box center [1402, 130] width 123 height 41
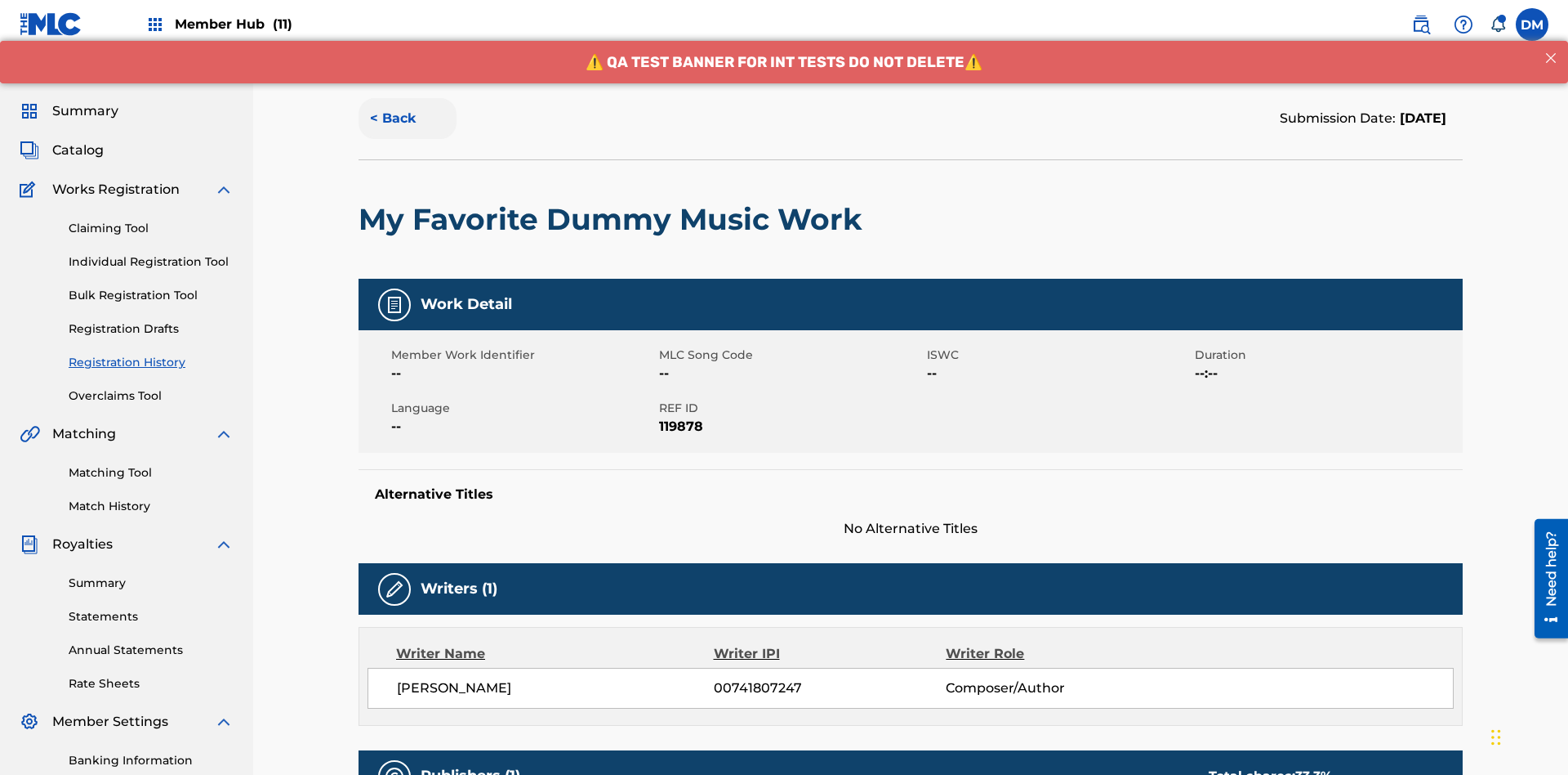
click at [407, 119] on button "< Back" at bounding box center [407, 118] width 98 height 41
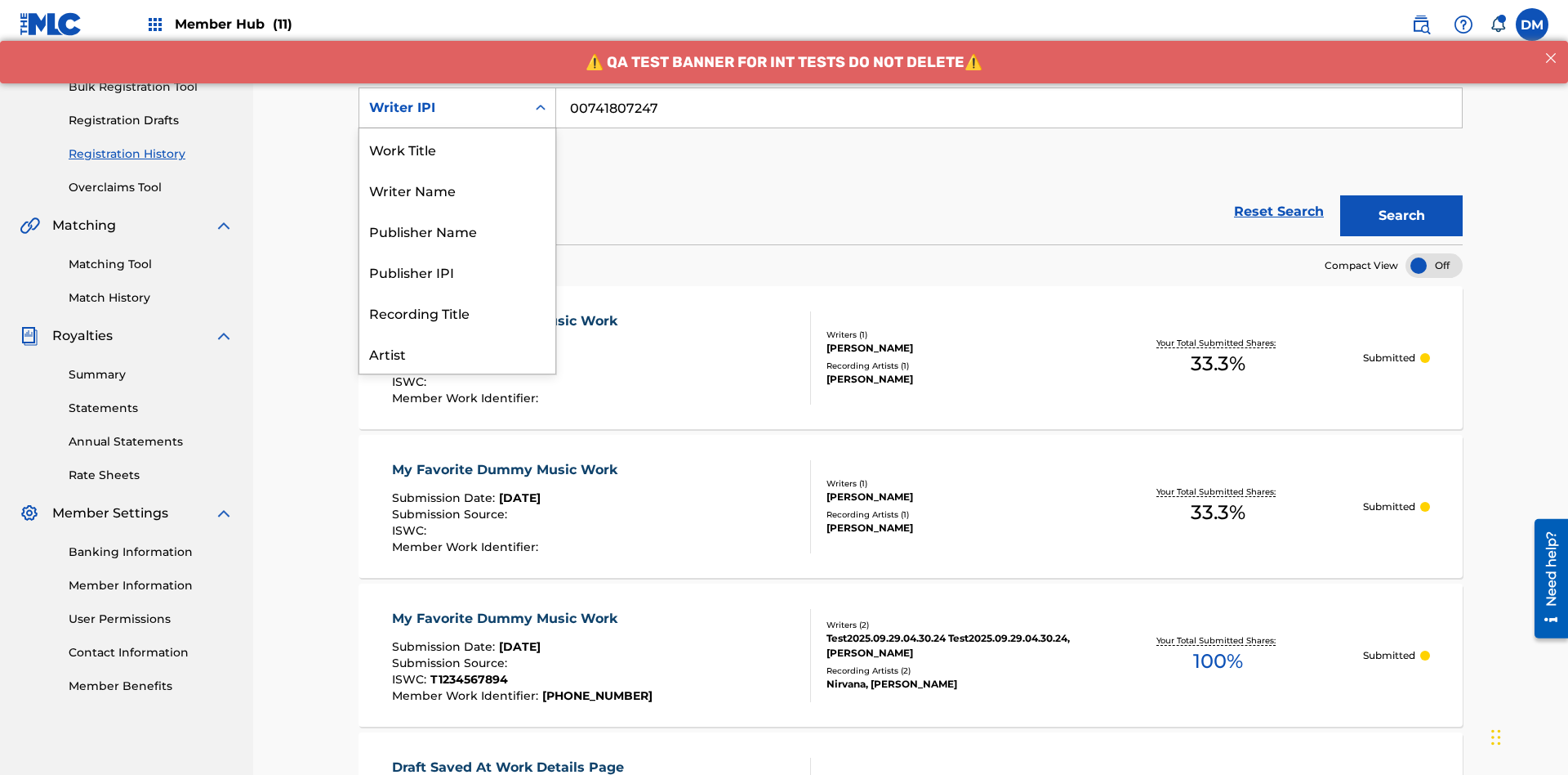
scroll to position [82, 0]
click at [457, 148] on div "Publisher Name" at bounding box center [457, 148] width 196 height 41
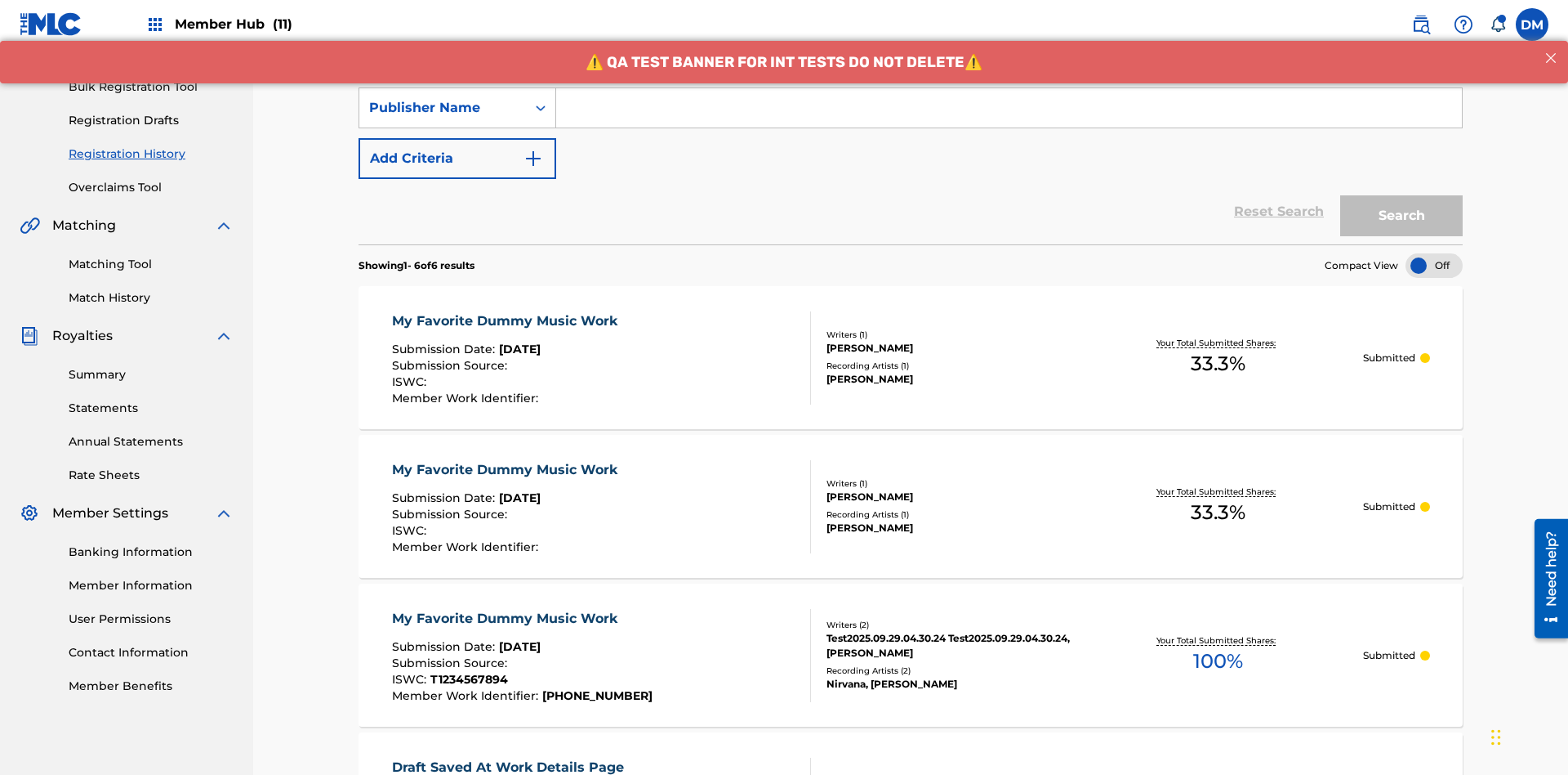
click at [1009, 118] on input "Search Form" at bounding box center [1009, 108] width 906 height 40
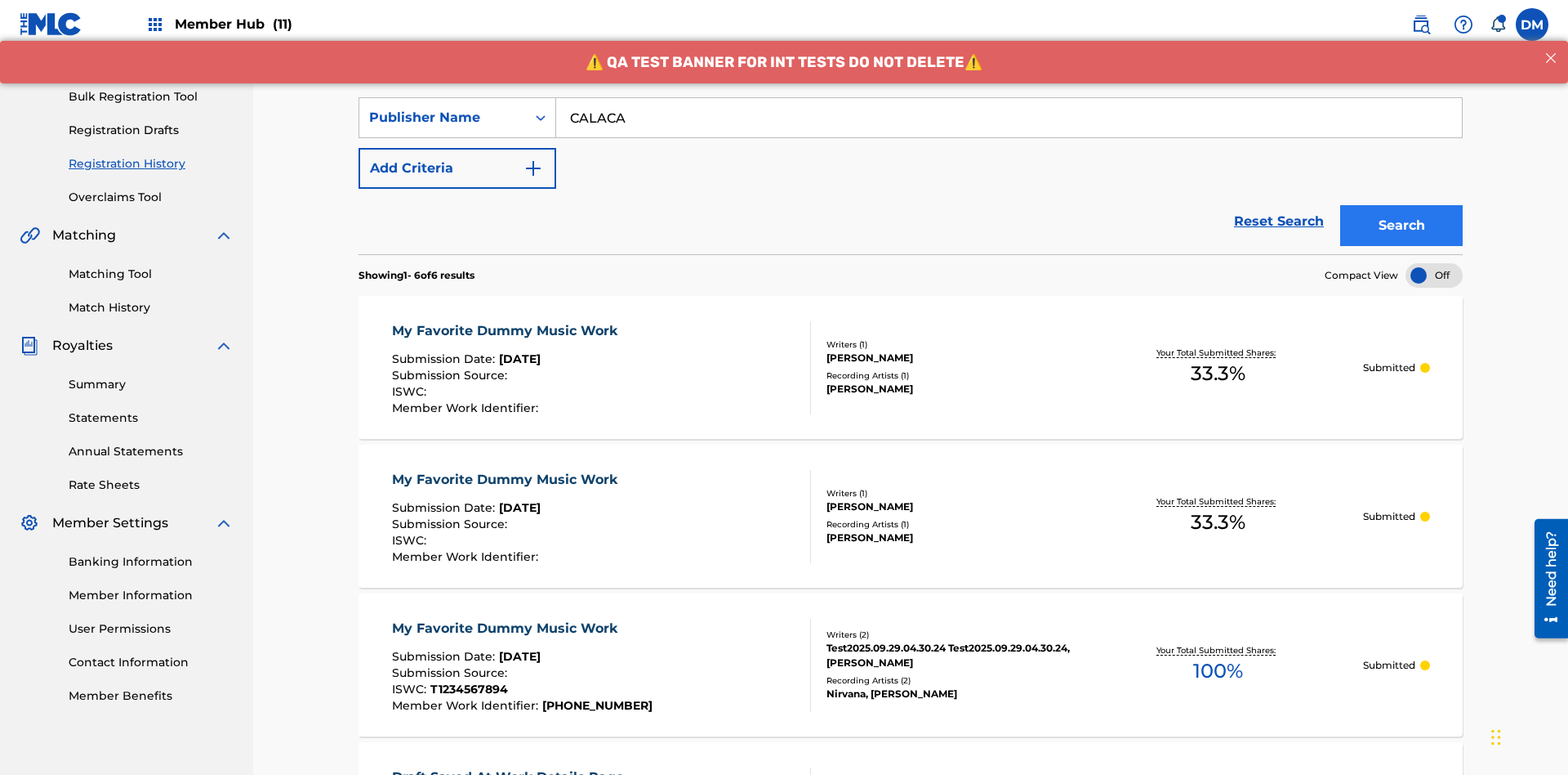
type input "CALACA"
click at [1402, 205] on button "Search" at bounding box center [1402, 224] width 123 height 41
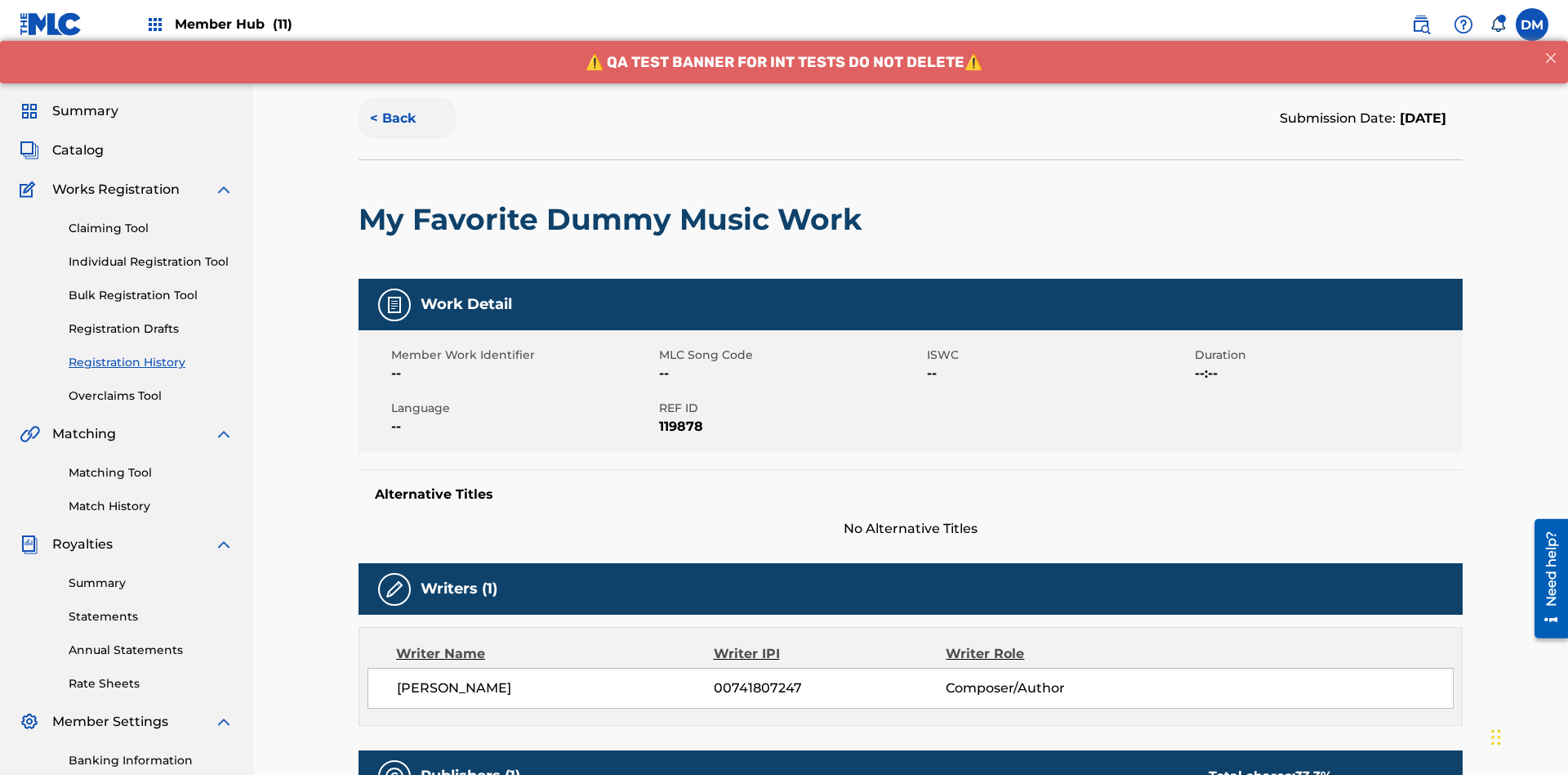
click at [407, 119] on button "< Back" at bounding box center [407, 118] width 98 height 41
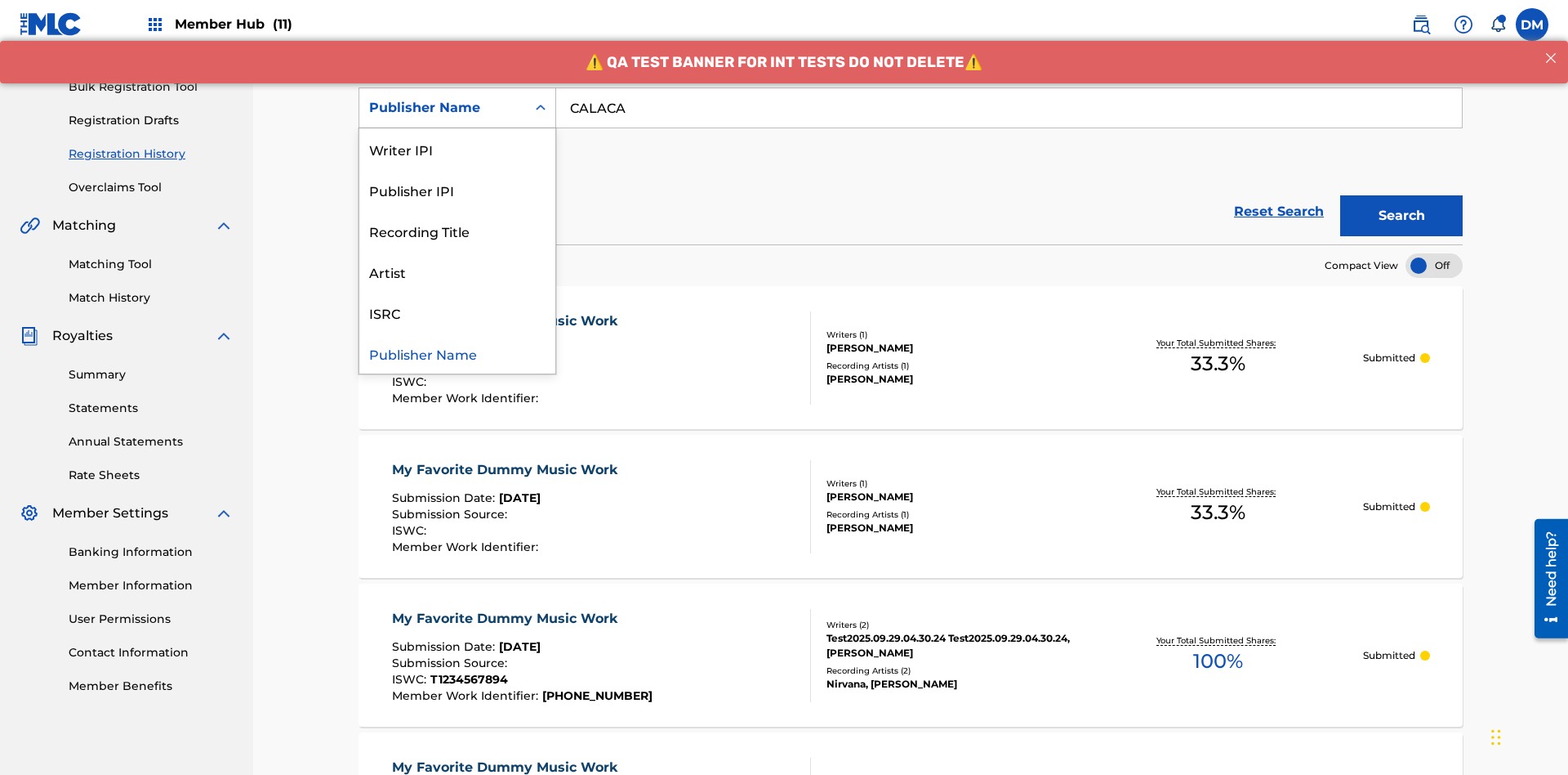
click at [457, 190] on div "Publisher IPI" at bounding box center [457, 189] width 196 height 41
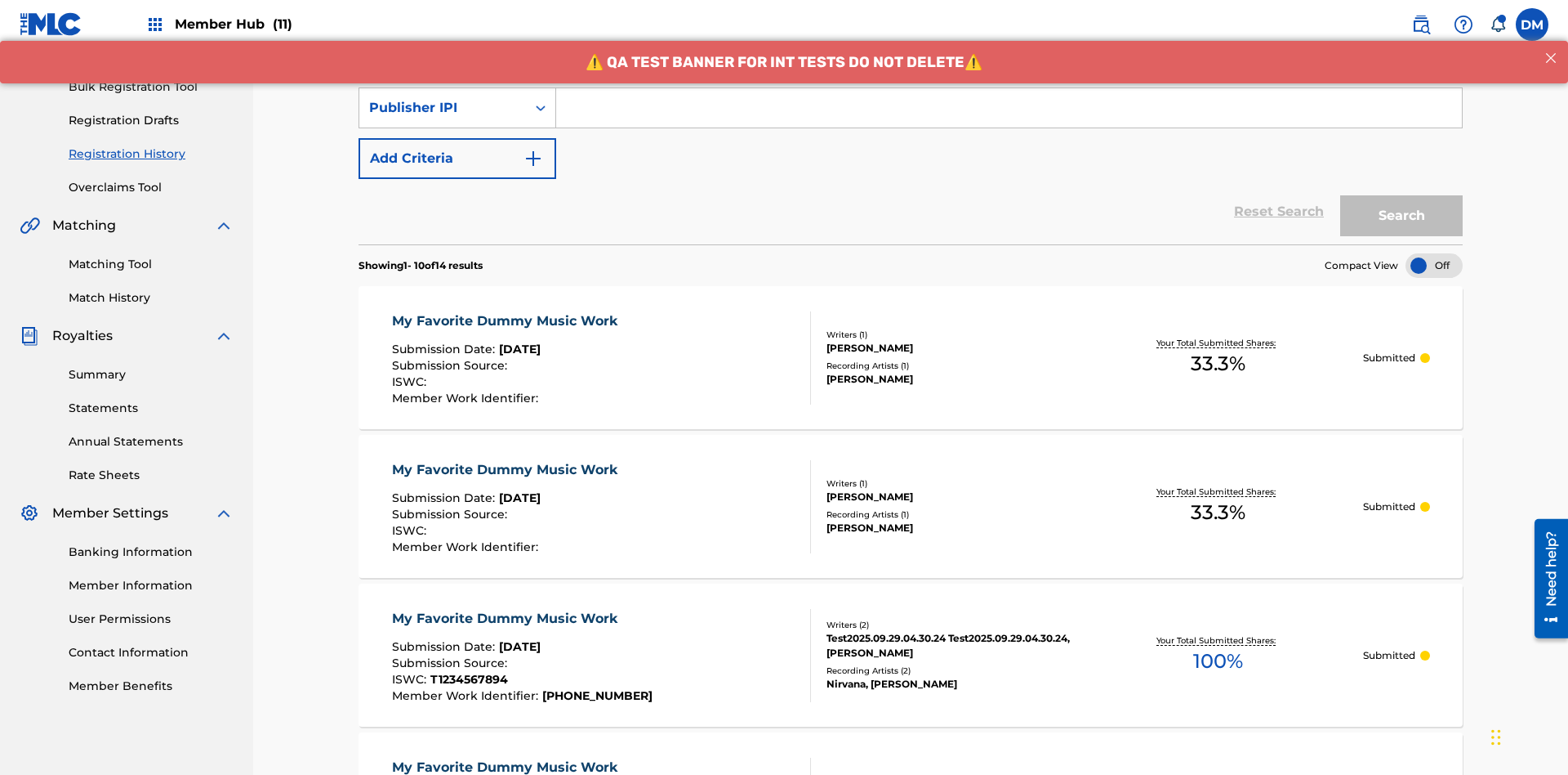
click at [1009, 118] on input "Search Form" at bounding box center [1009, 108] width 906 height 40
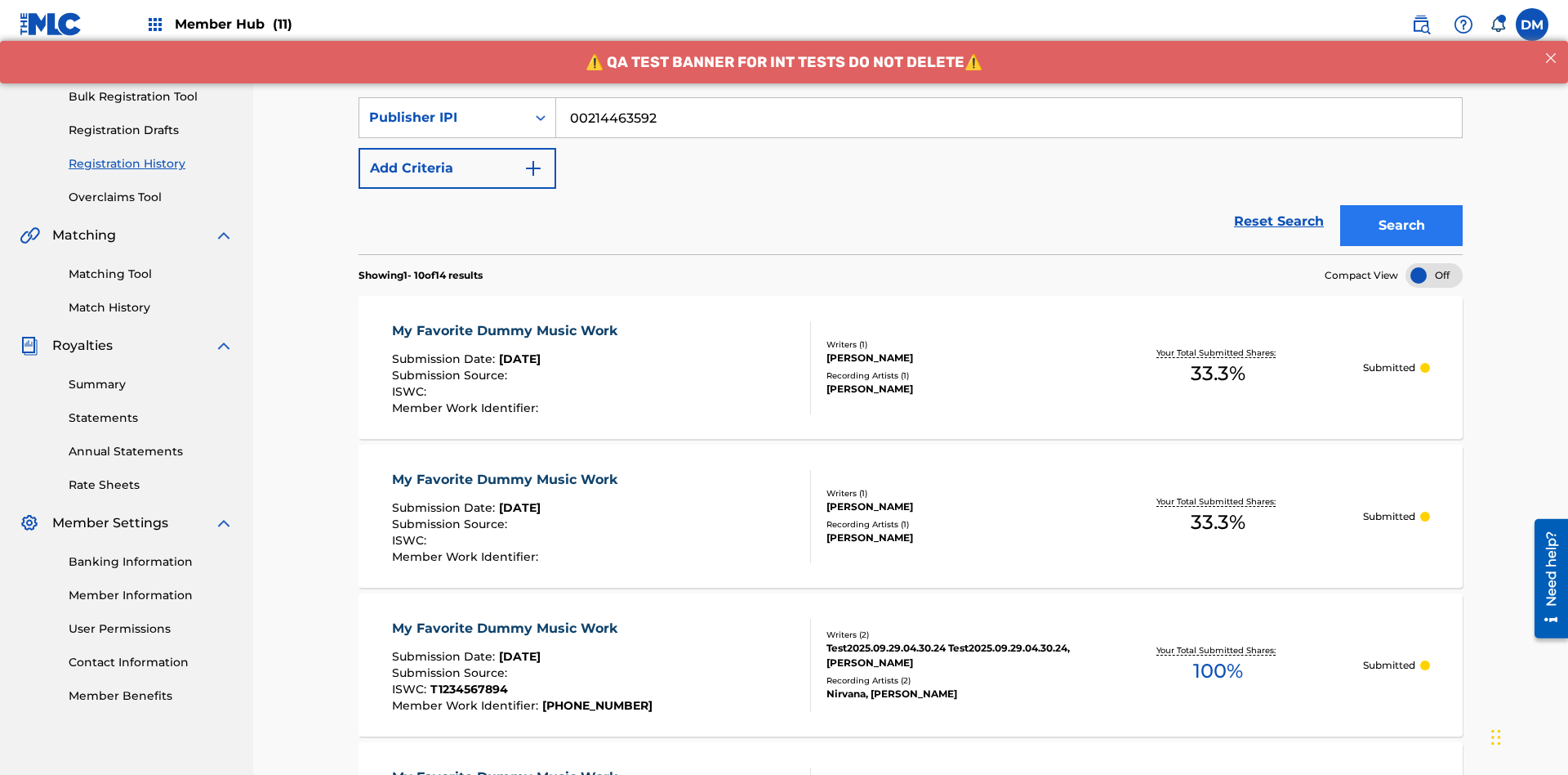
type input "00214463592"
click at [1402, 205] on button "Search" at bounding box center [1402, 224] width 123 height 41
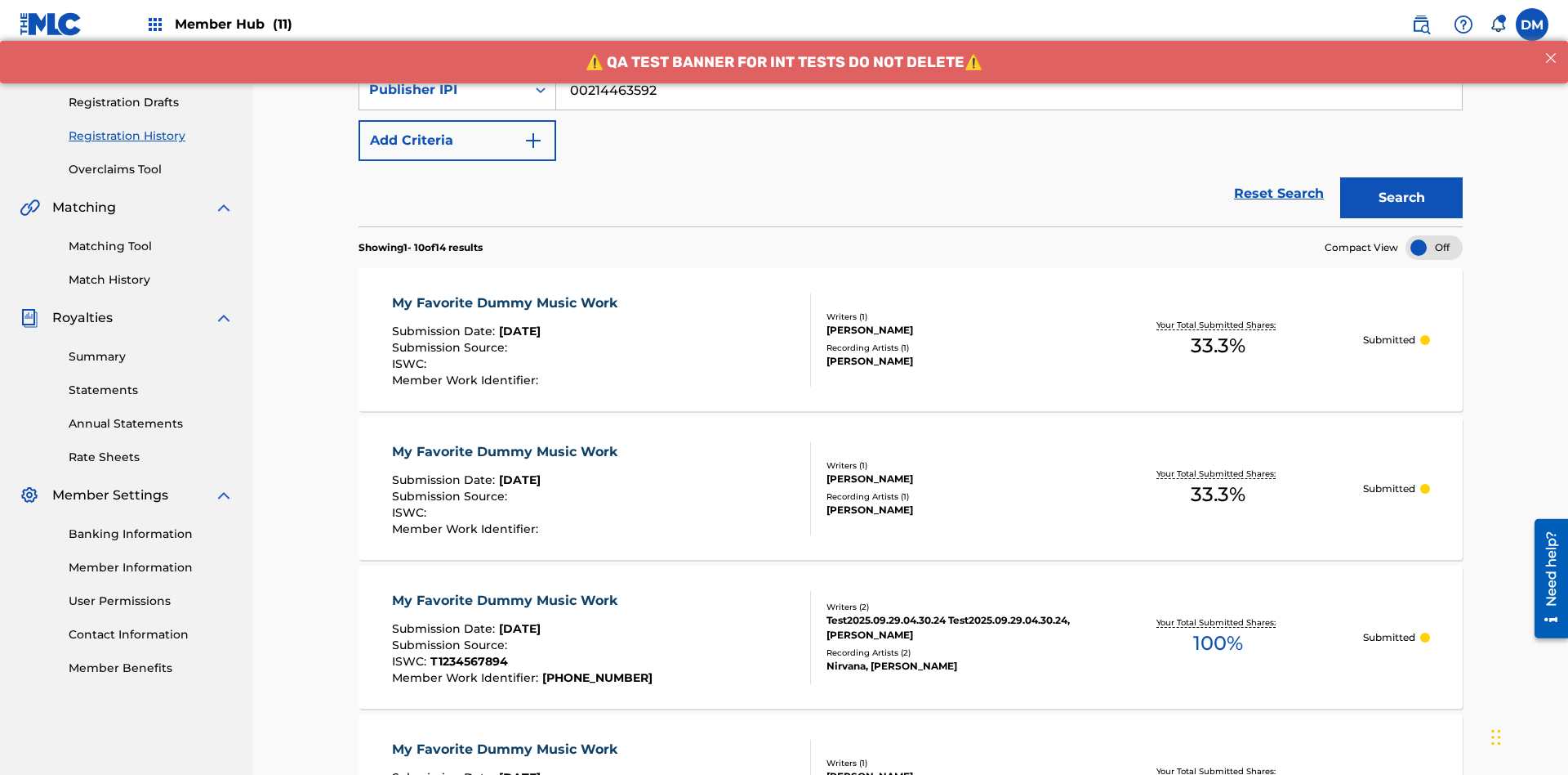
click at [507, 294] on div "My Favorite Dummy Music Work" at bounding box center [509, 303] width 233 height 20
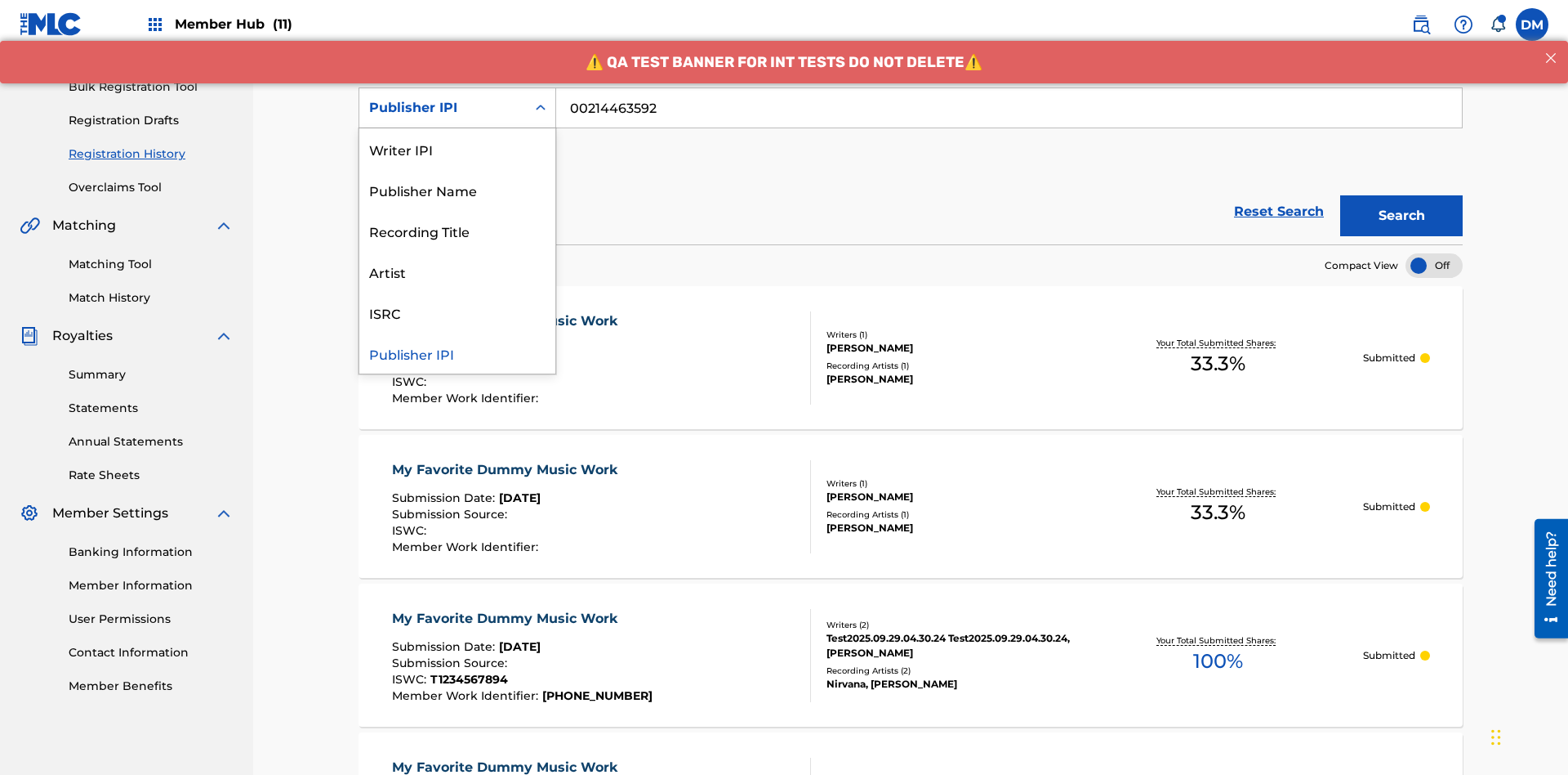
click at [457, 271] on div "Artist" at bounding box center [457, 271] width 196 height 41
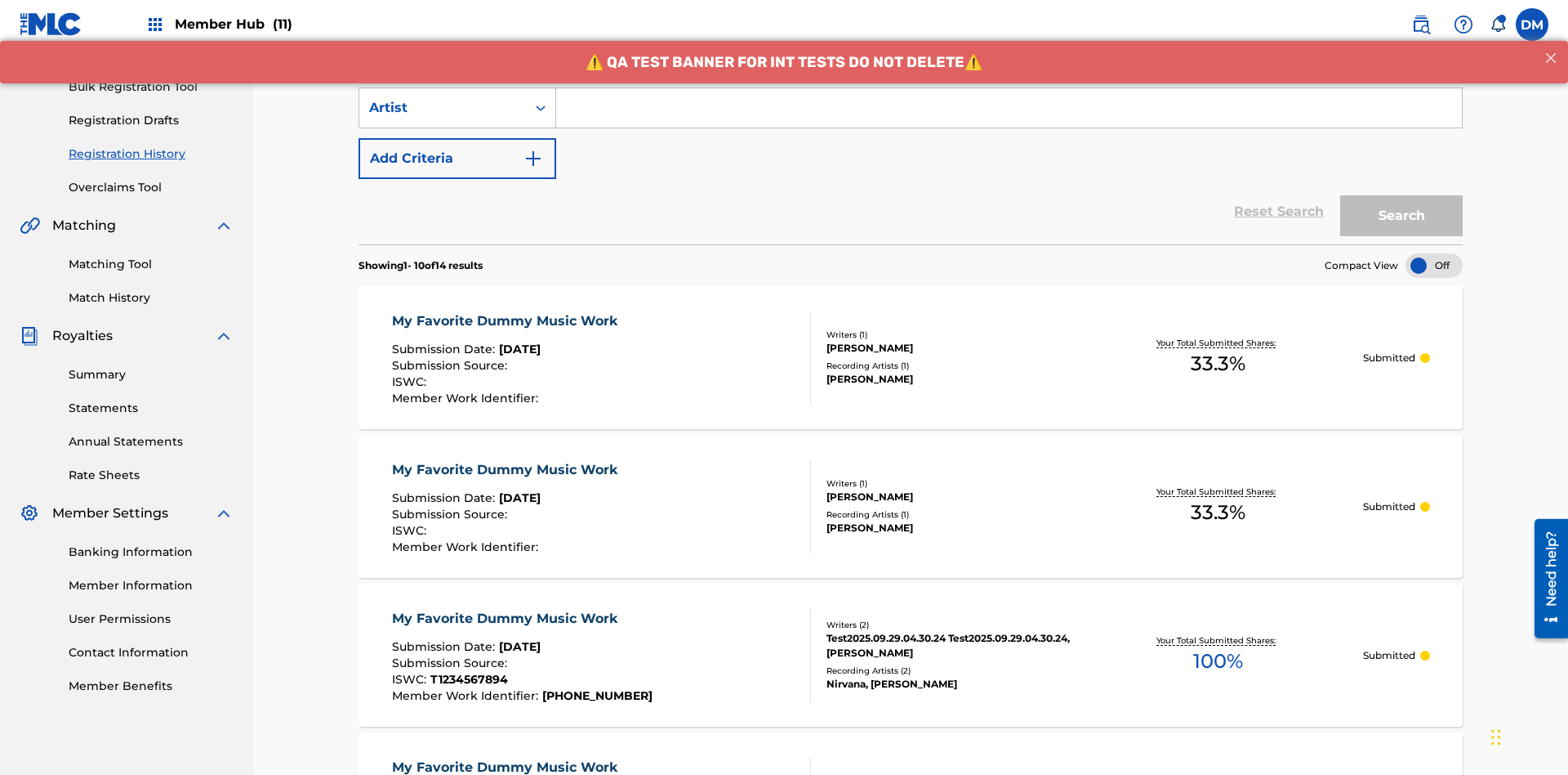
click at [1009, 118] on input "Search Form" at bounding box center [1009, 108] width 906 height 40
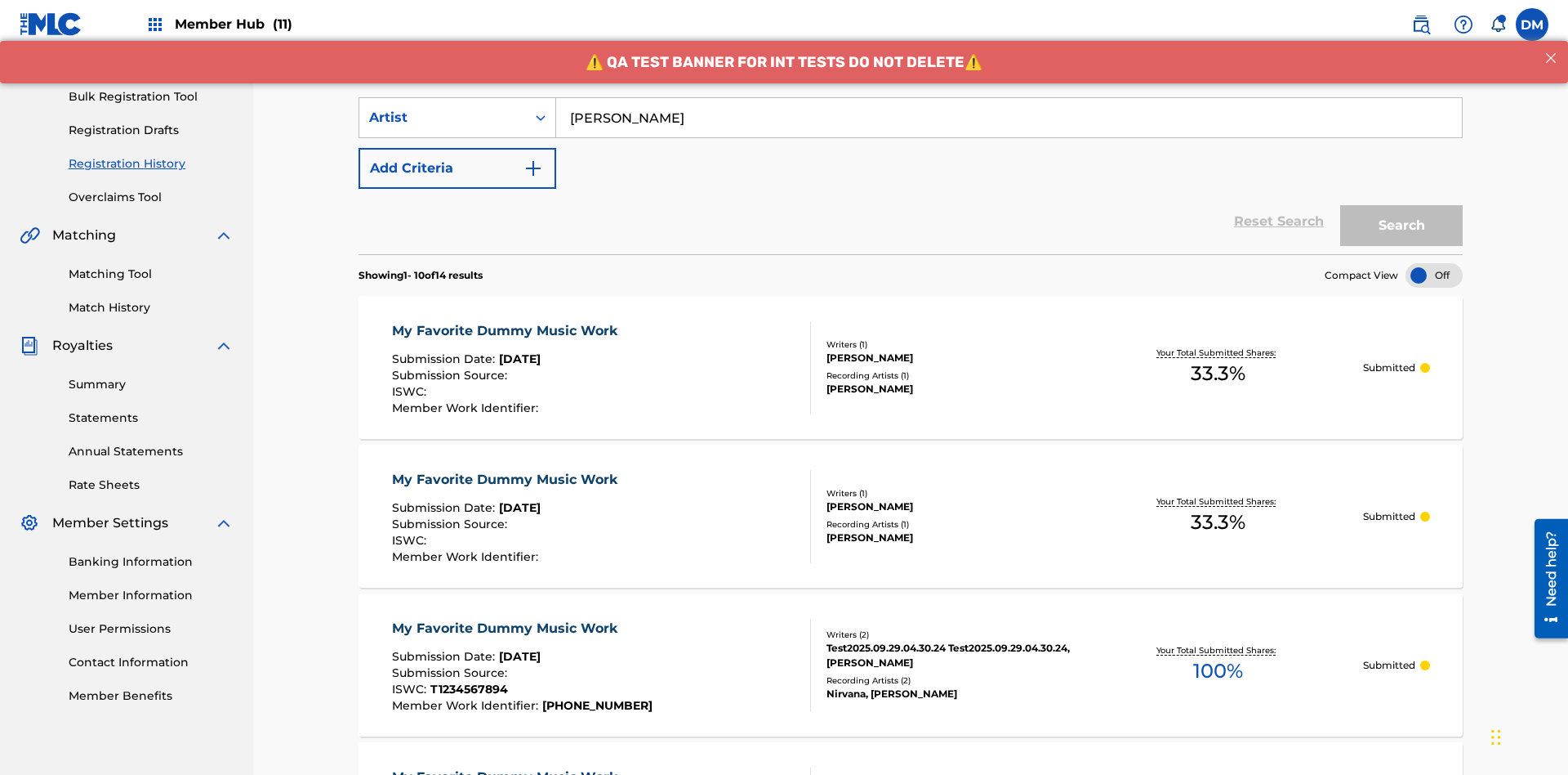
type input "[PERSON_NAME]"
